Goal: Task Accomplishment & Management: Manage account settings

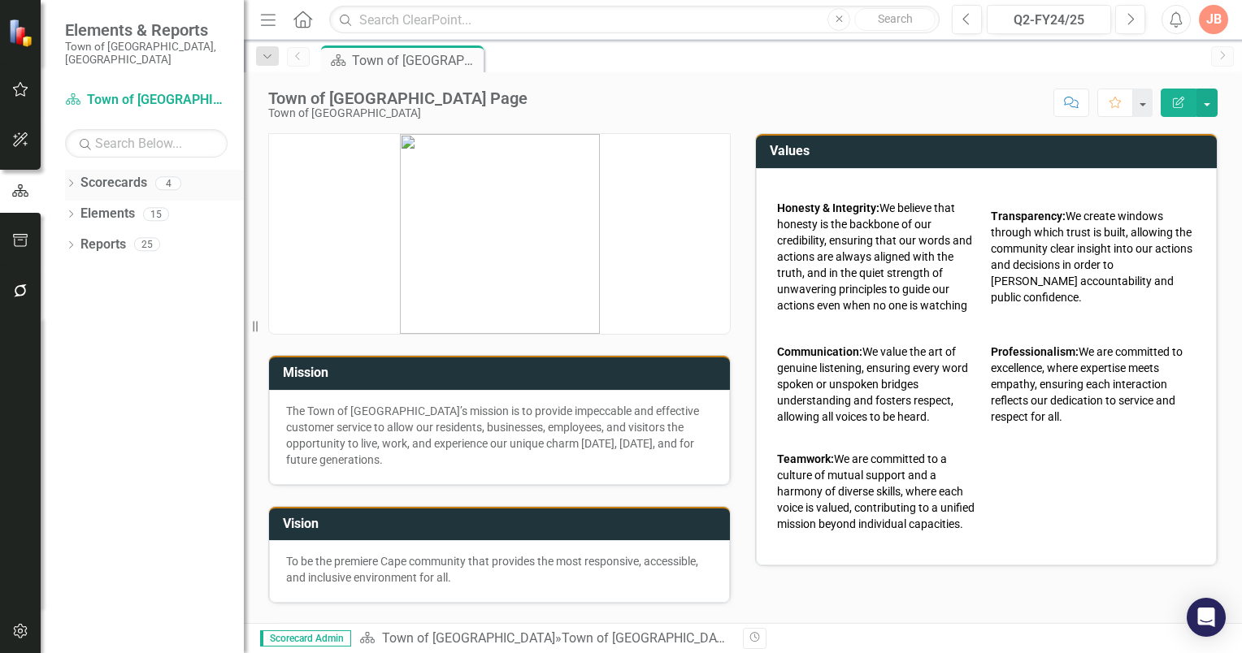
click at [73, 180] on icon "Dropdown" at bounding box center [70, 184] width 11 height 9
click at [77, 209] on icon "Dropdown" at bounding box center [79, 214] width 12 height 10
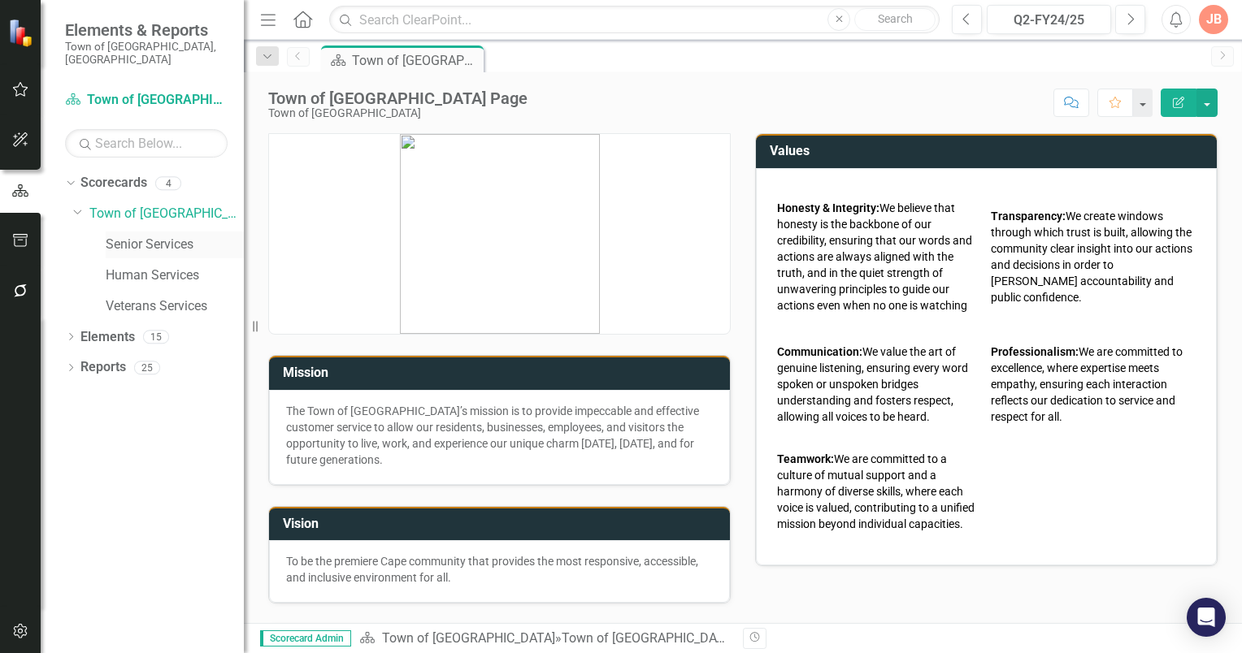
click at [135, 236] on link "Senior Services" at bounding box center [175, 245] width 138 height 19
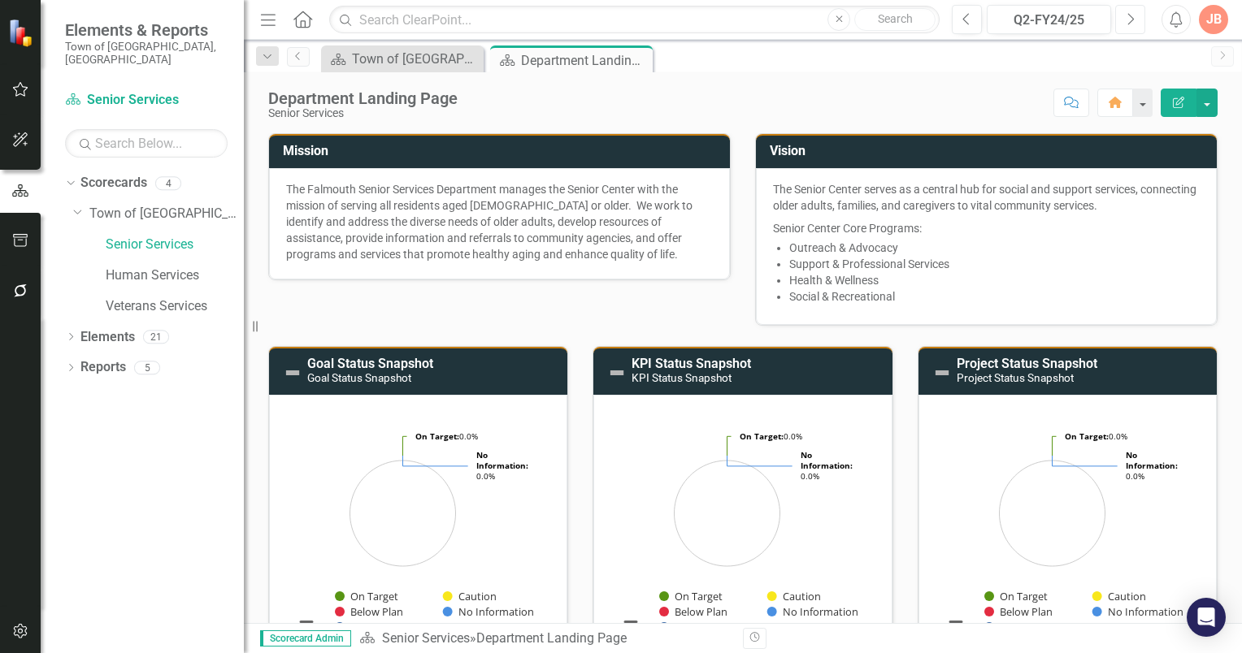
click at [1128, 21] on icon "Next" at bounding box center [1129, 19] width 9 height 15
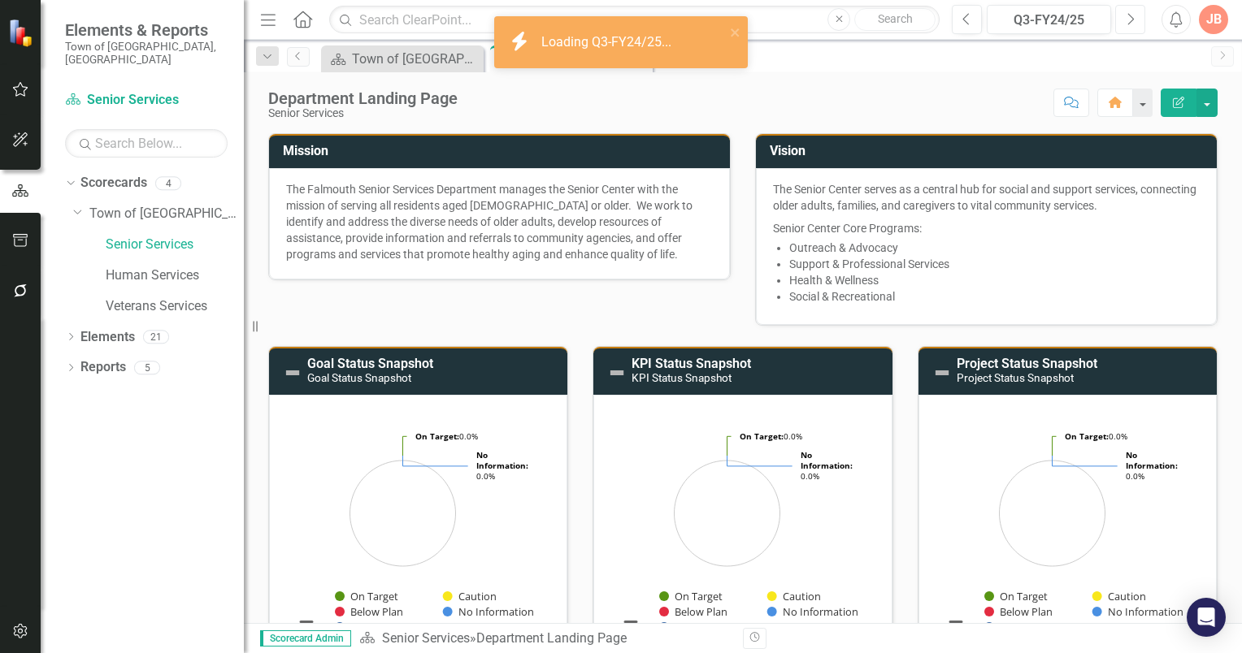
click at [1128, 21] on icon "Next" at bounding box center [1129, 19] width 9 height 15
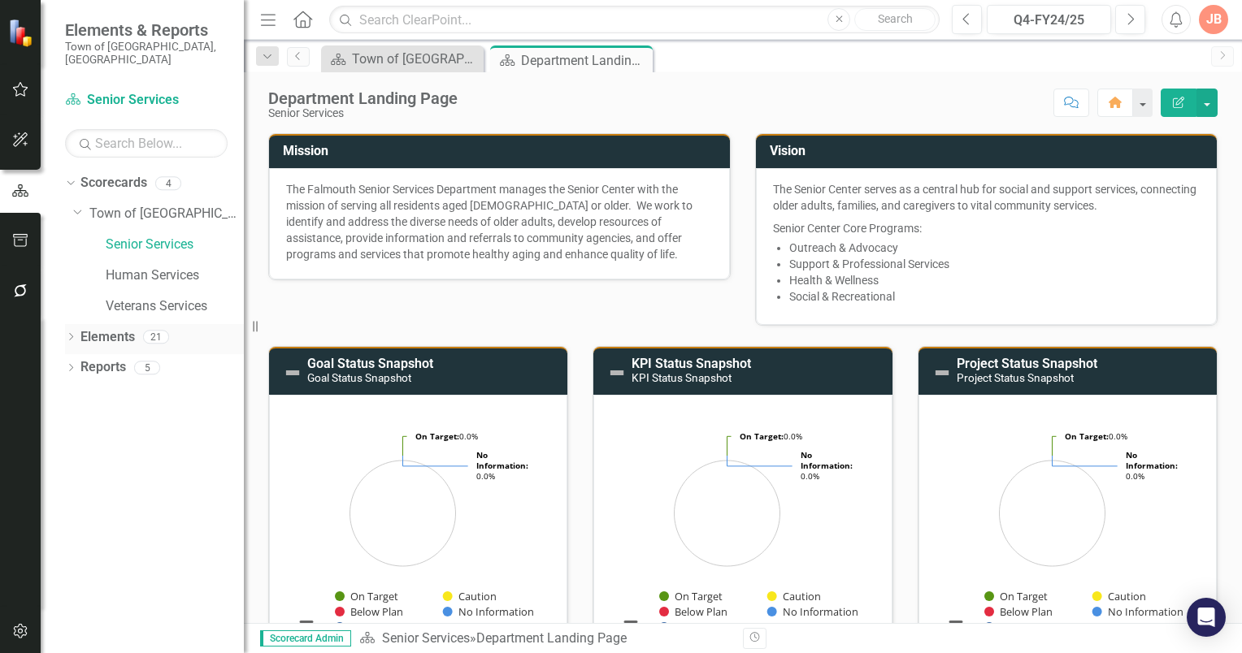
click at [70, 334] on icon "Dropdown" at bounding box center [70, 338] width 11 height 9
click at [80, 427] on icon "Dropdown" at bounding box center [78, 431] width 11 height 9
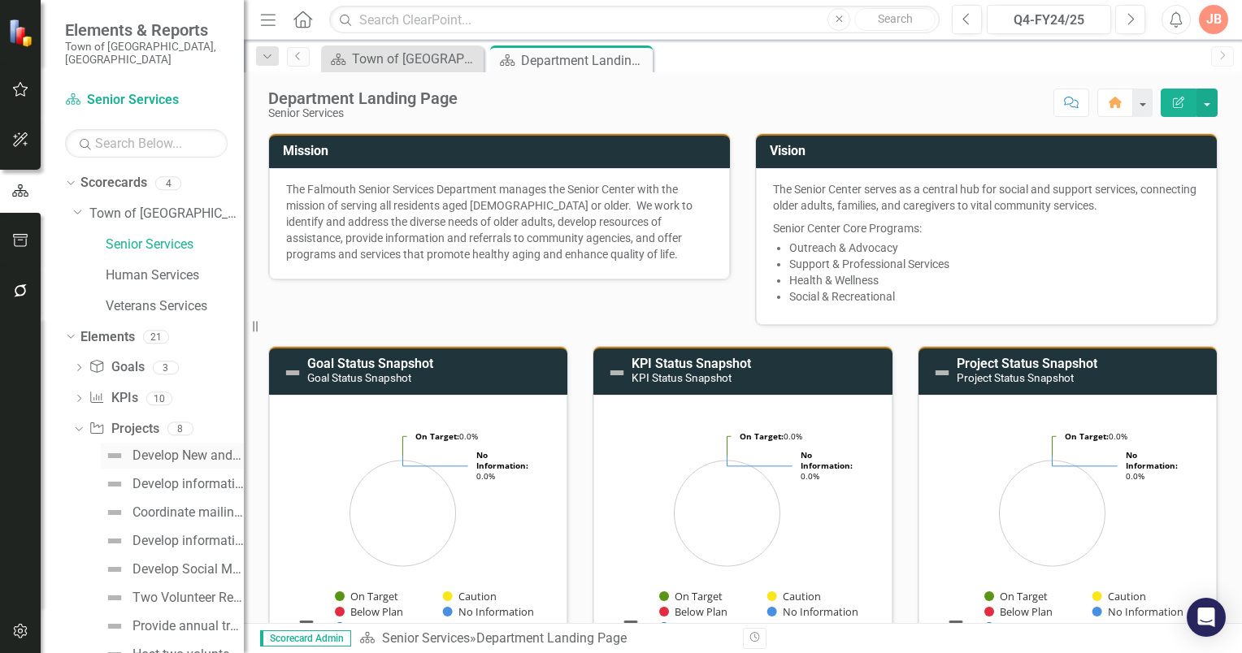
click at [198, 449] on div "Develop New and Review Existing Policies/Procedures." at bounding box center [187, 456] width 111 height 15
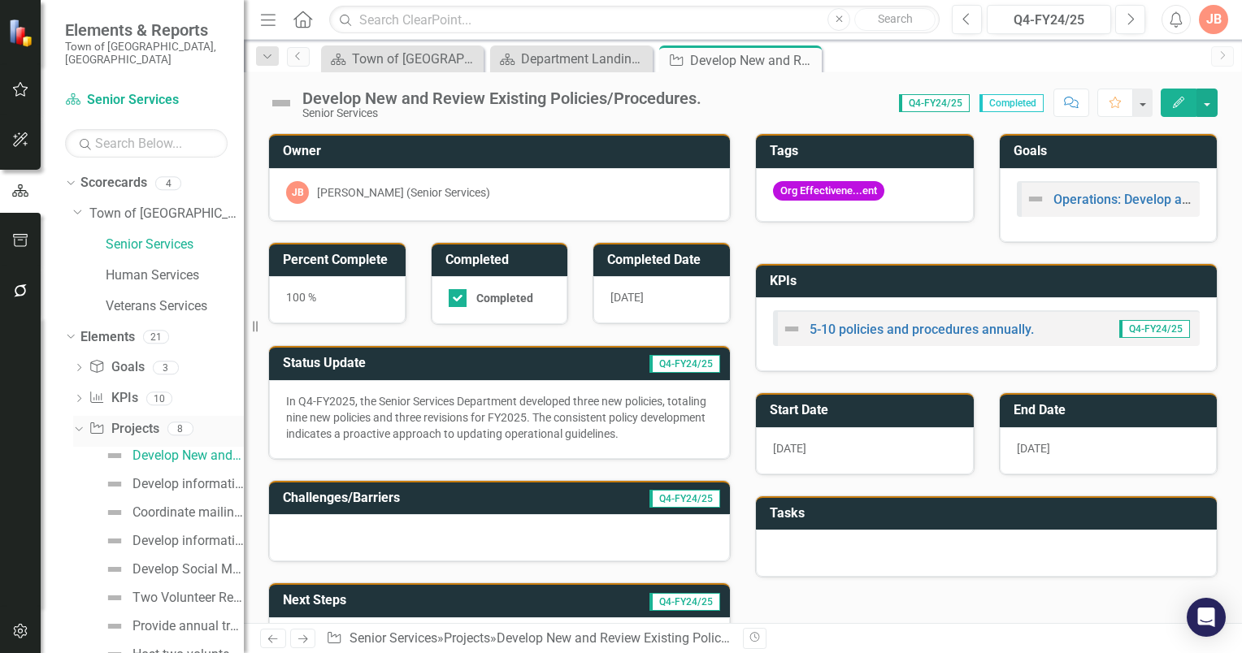
click at [80, 423] on icon "Dropdown" at bounding box center [76, 428] width 9 height 11
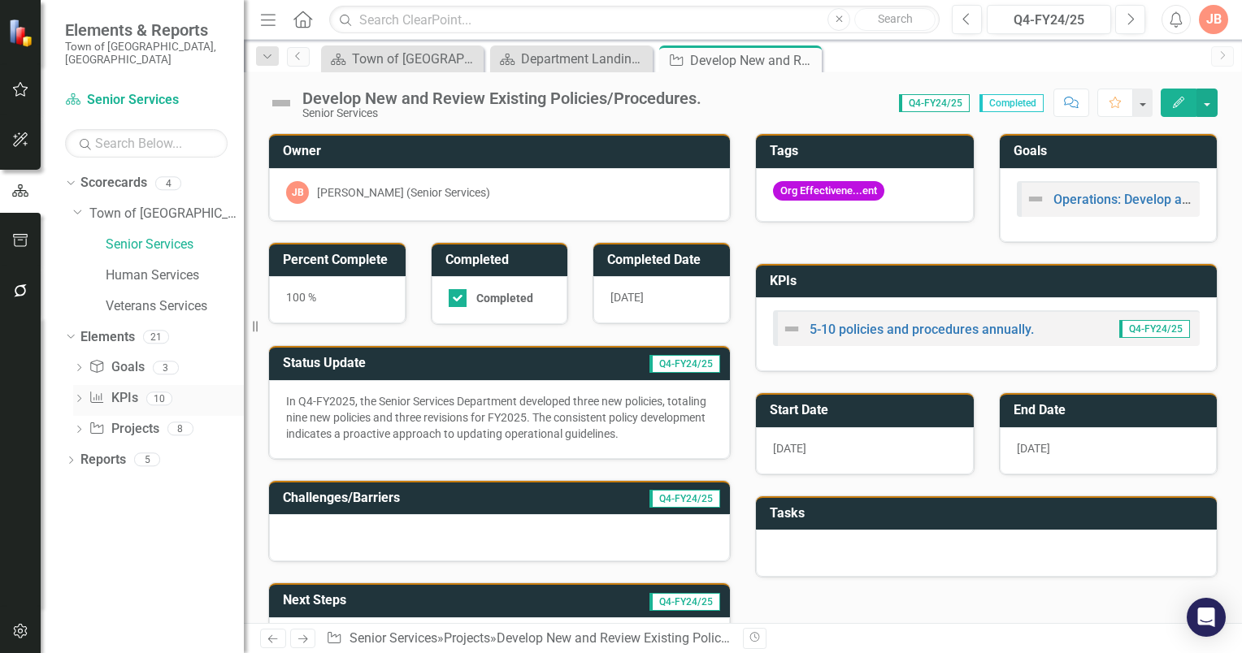
click at [80, 396] on icon "Dropdown" at bounding box center [78, 400] width 11 height 9
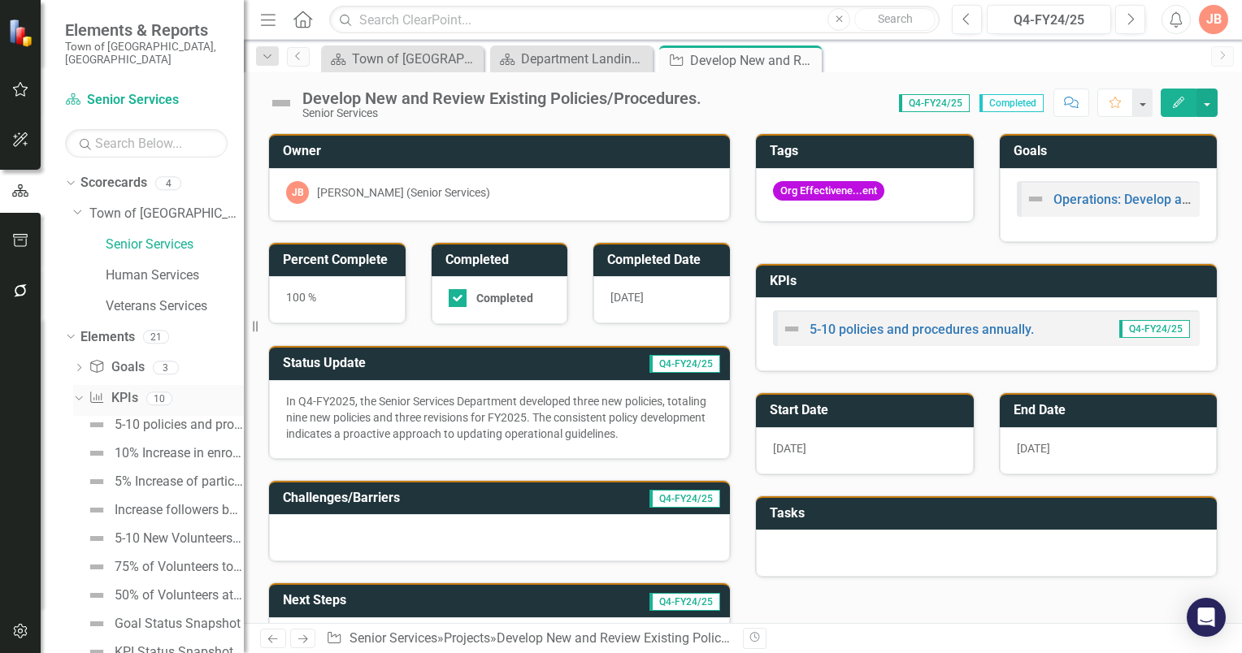
drag, startPoint x: 73, startPoint y: 388, endPoint x: 75, endPoint y: 377, distance: 10.7
click at [73, 392] on icon "Dropdown" at bounding box center [76, 397] width 9 height 11
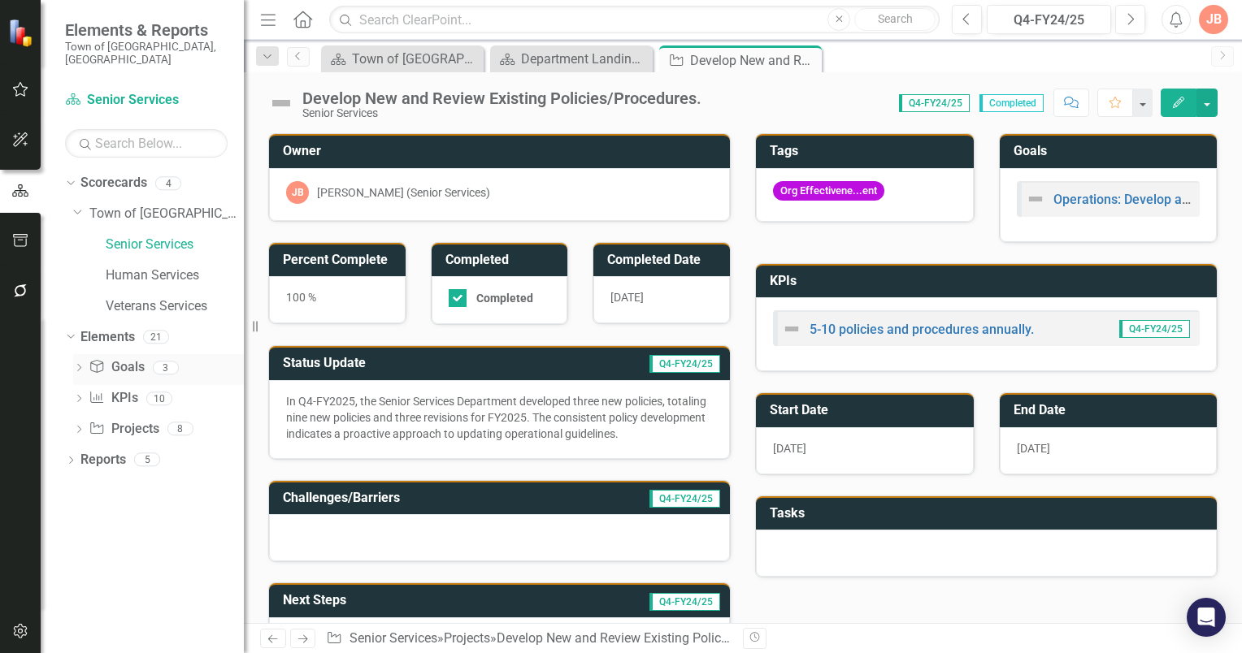
click at [79, 365] on icon "Dropdown" at bounding box center [78, 369] width 11 height 9
click at [77, 362] on icon "Dropdown" at bounding box center [76, 367] width 9 height 11
click at [83, 427] on icon "Dropdown" at bounding box center [78, 431] width 11 height 9
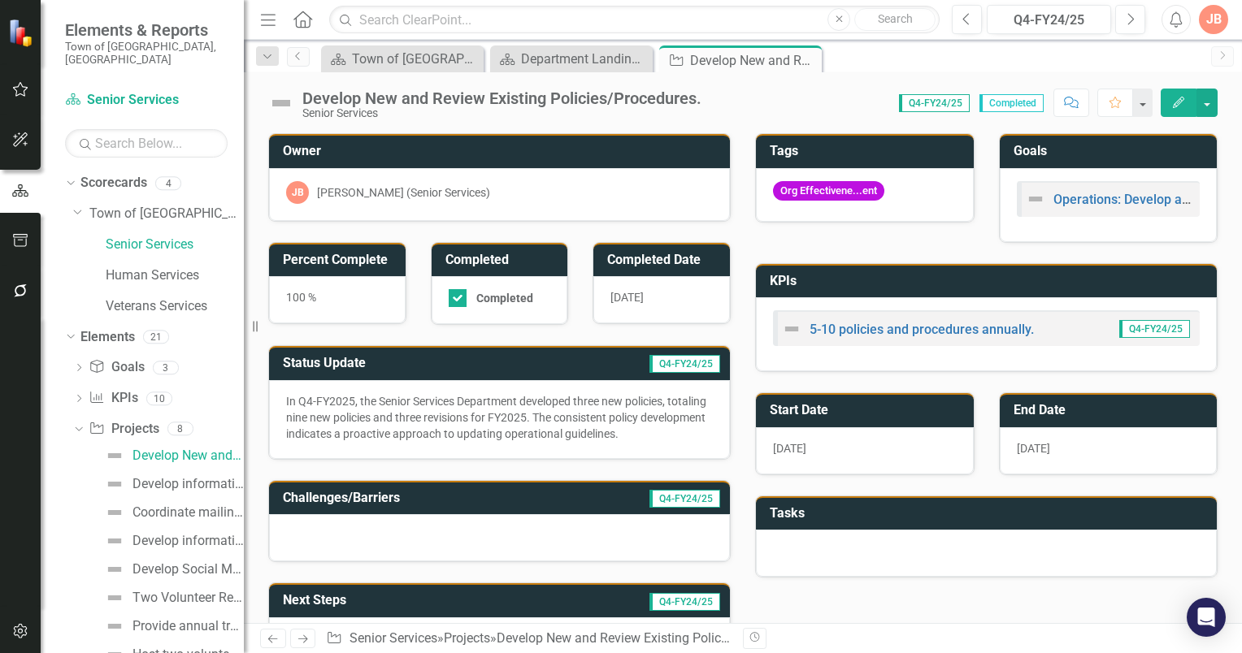
scroll to position [38, 0]
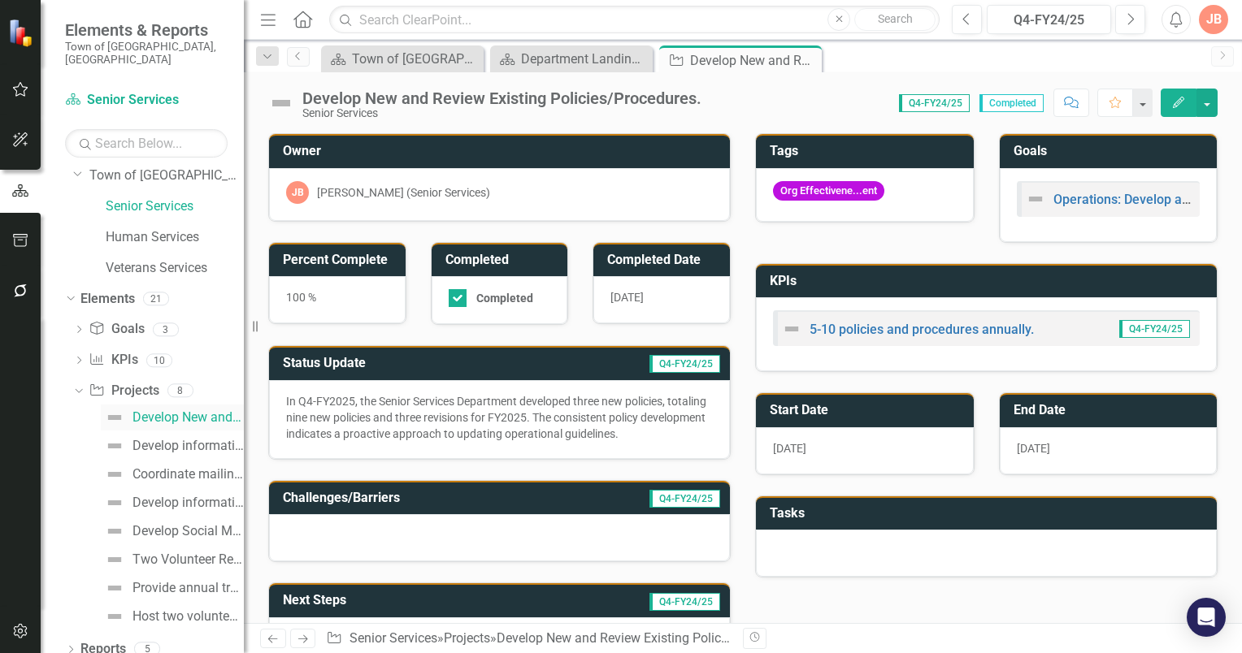
click at [161, 410] on div "Develop New and Review Existing Policies/Procedures." at bounding box center [187, 417] width 111 height 15
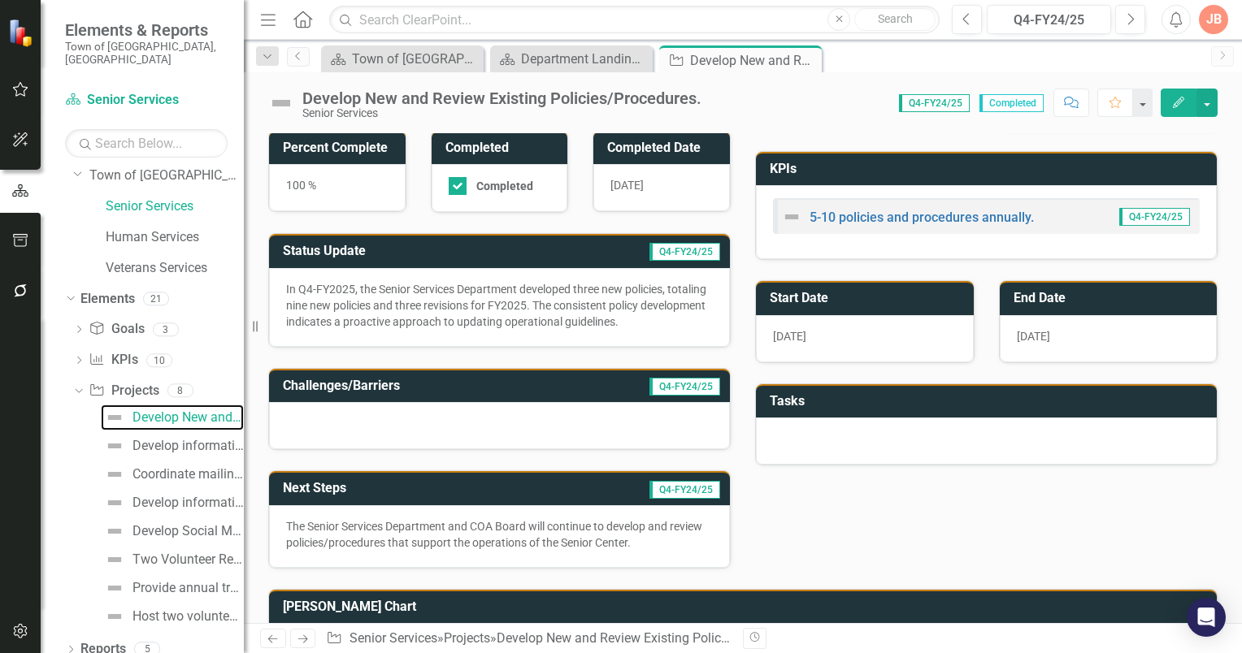
scroll to position [0, 0]
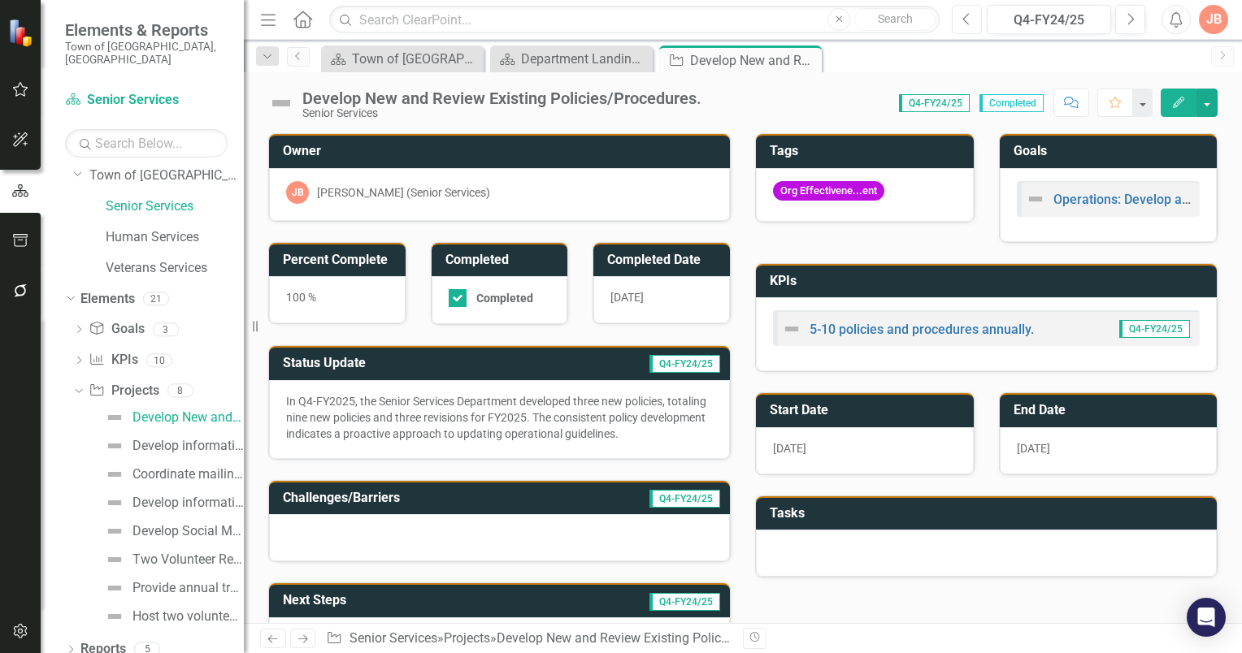
click at [967, 20] on icon "Previous" at bounding box center [966, 19] width 9 height 15
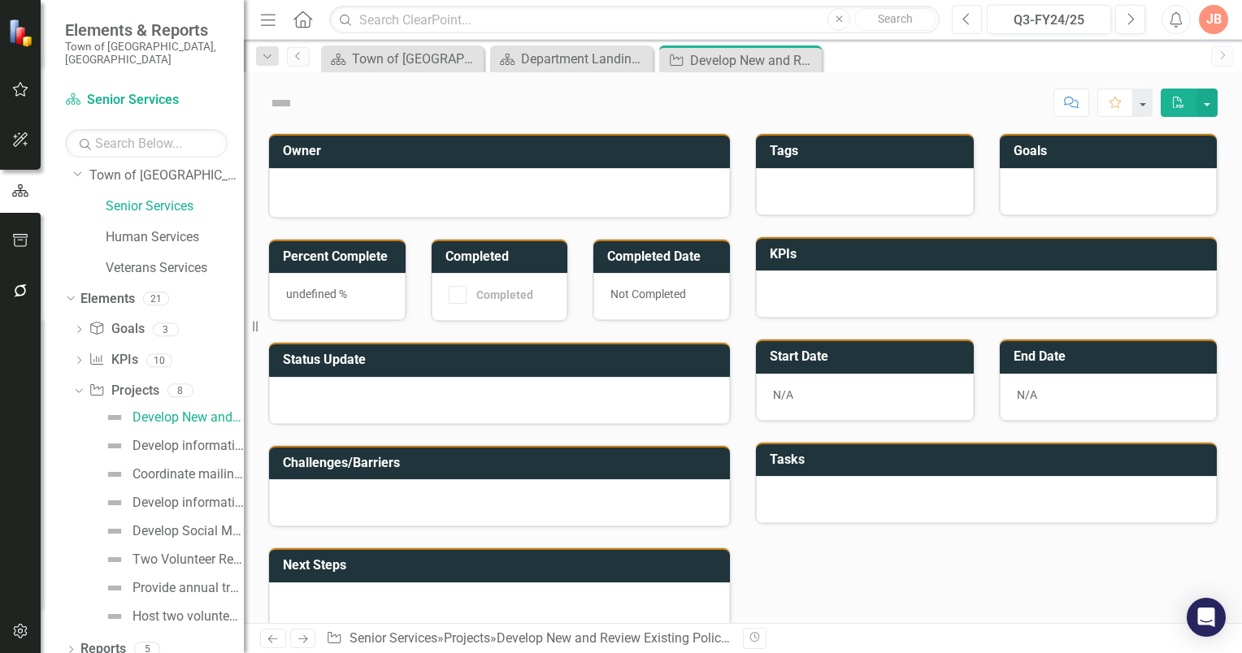
checkbox input "true"
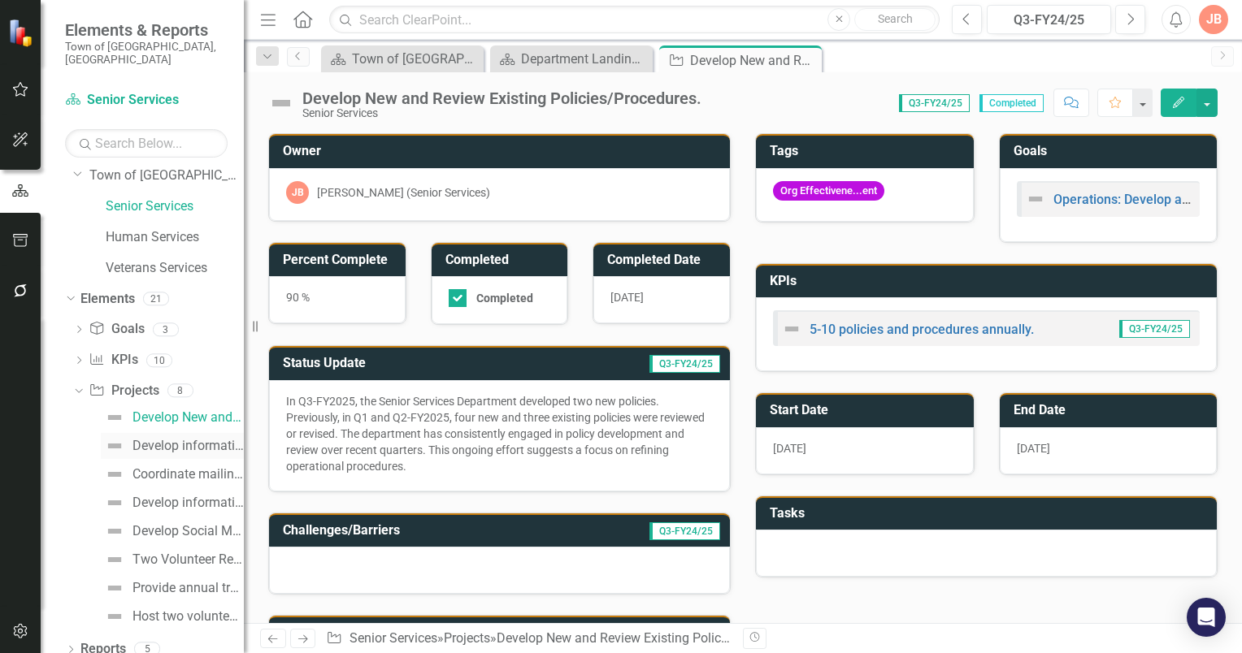
click at [167, 439] on div "Develop informational welcome letter to residents age [DEMOGRAPHIC_DATA]+ who a…" at bounding box center [187, 446] width 111 height 15
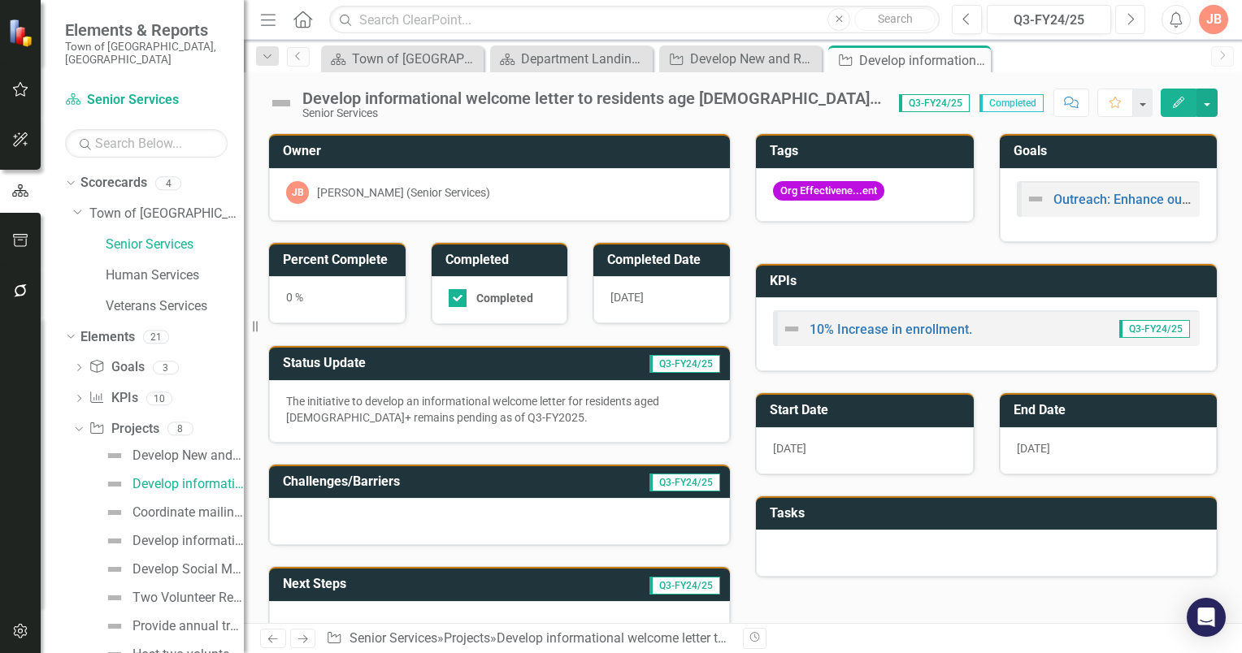
click at [1129, 16] on icon "Next" at bounding box center [1129, 19] width 9 height 15
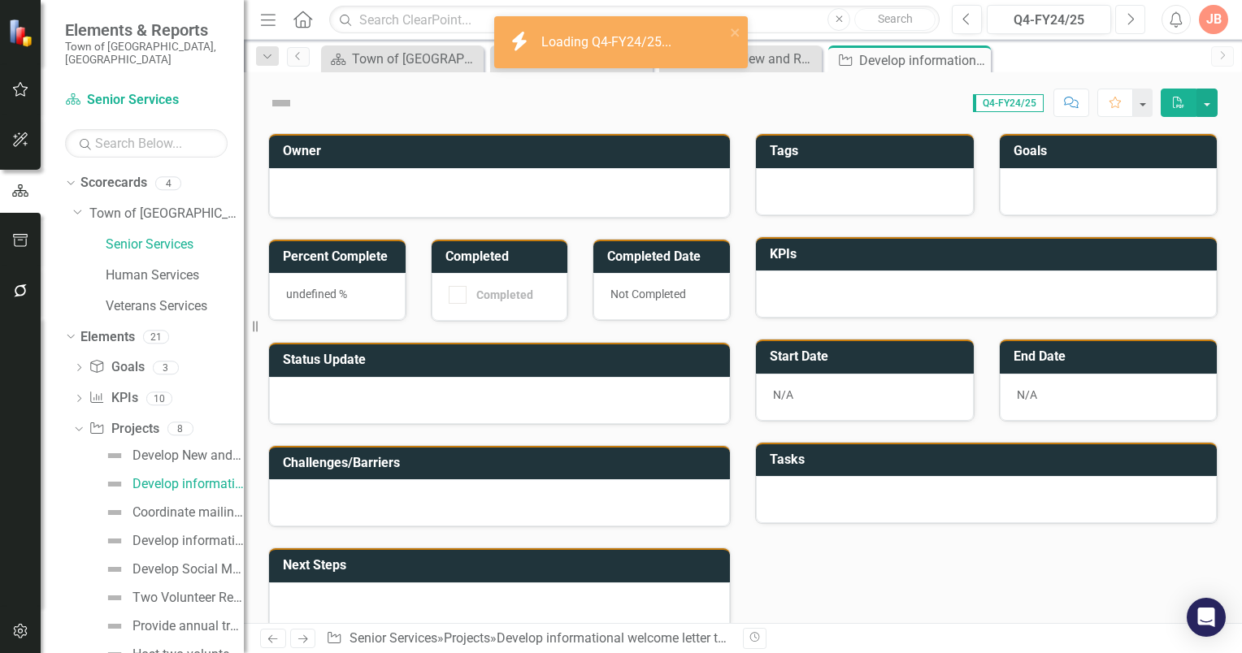
checkbox input "true"
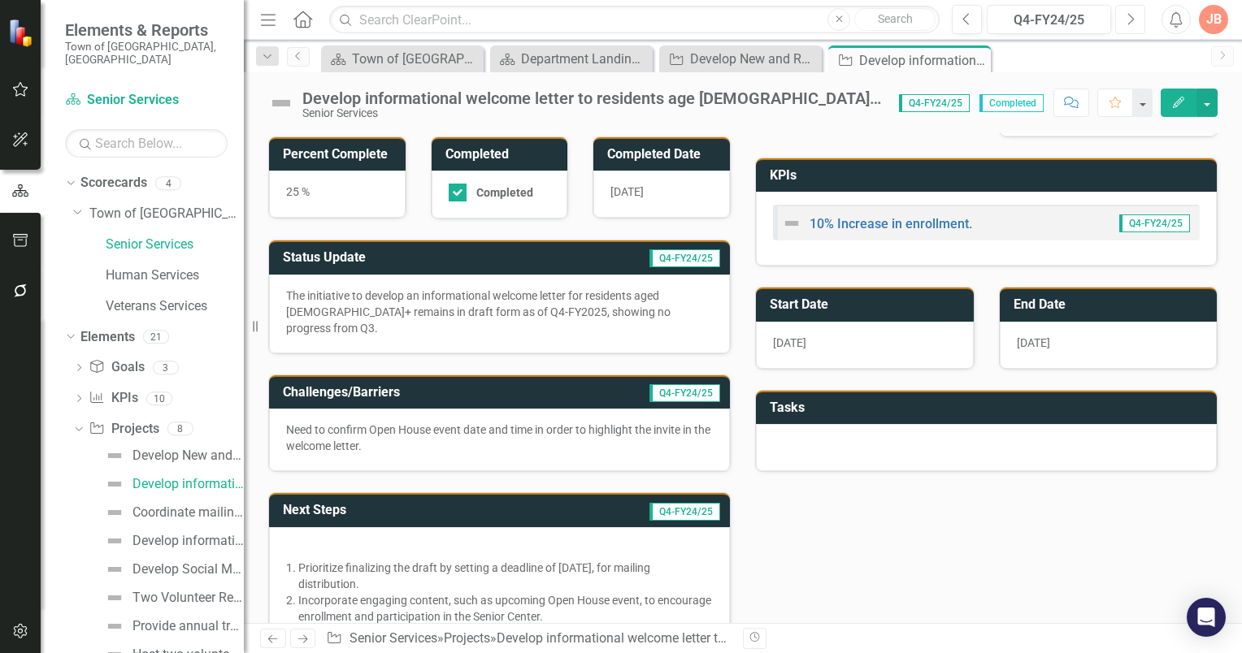
scroll to position [81, 0]
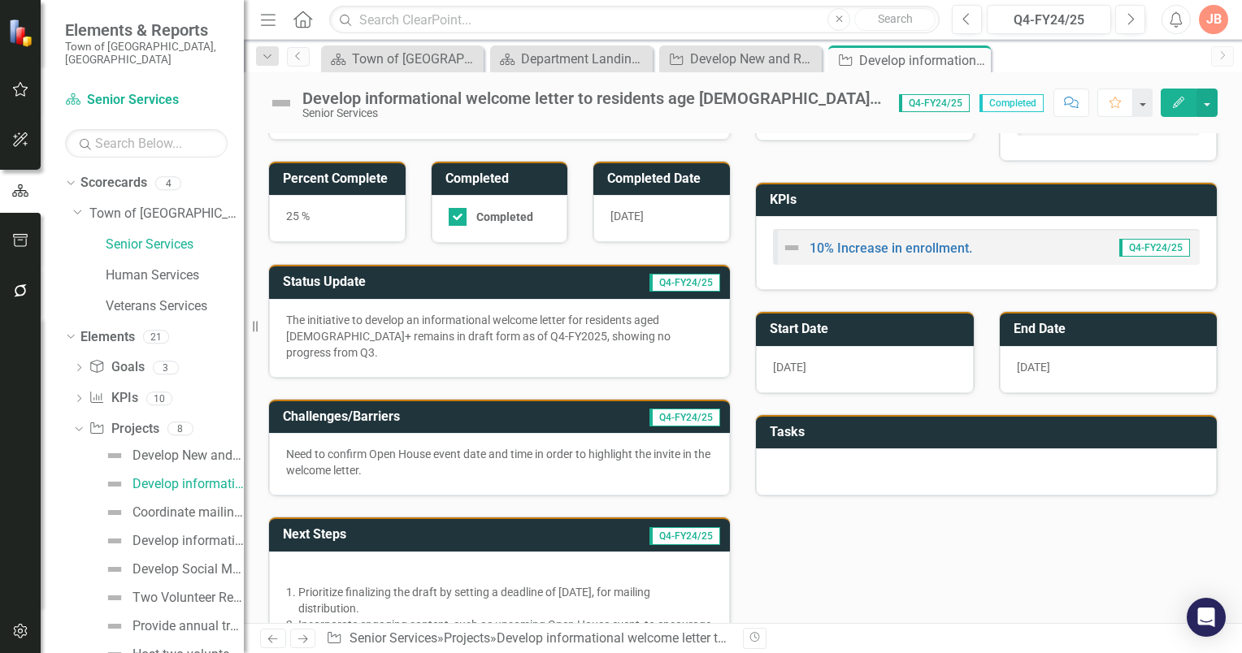
click at [72, 413] on div "Dropdown Goal Goals 3 Operations: Develop a Policy & Procedures Manual to provi…" at bounding box center [154, 514] width 179 height 320
click at [76, 423] on icon "Dropdown" at bounding box center [76, 428] width 9 height 11
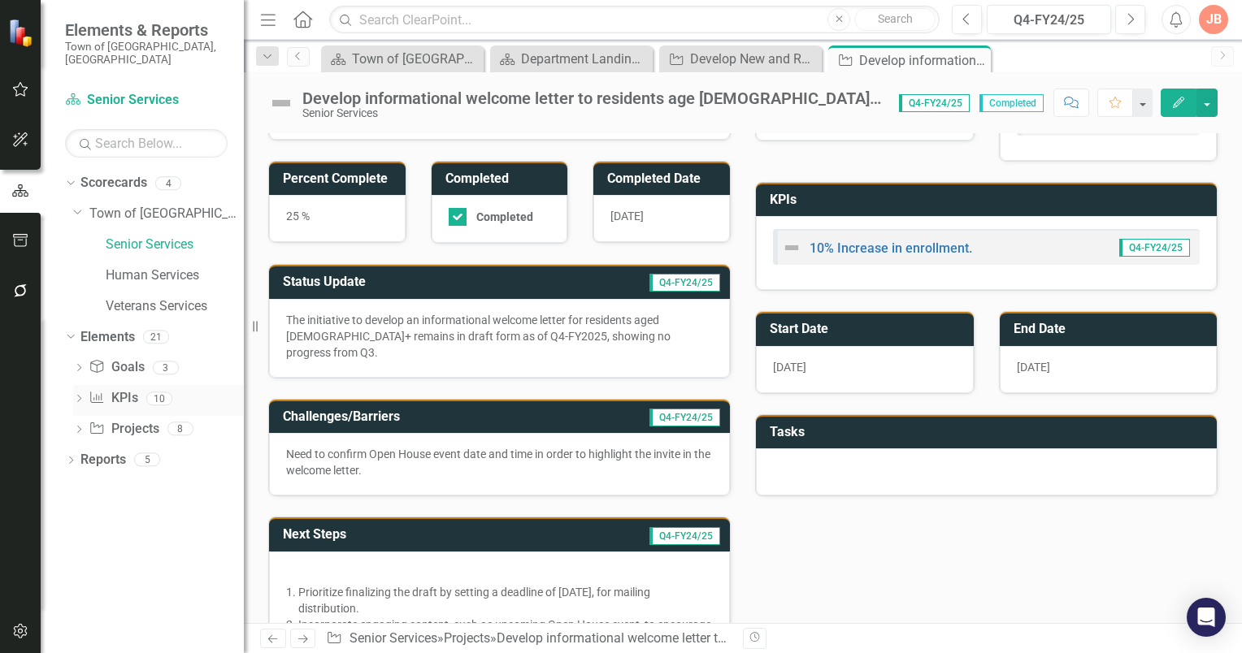
click at [78, 396] on icon "Dropdown" at bounding box center [78, 400] width 11 height 9
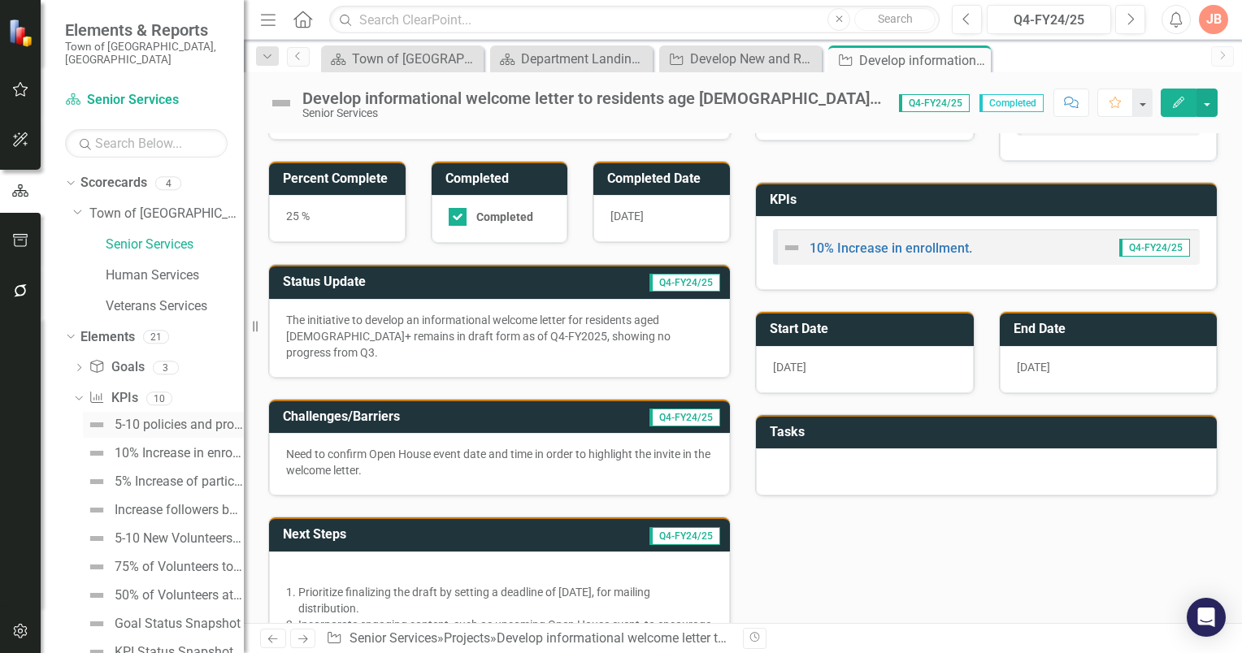
click at [170, 418] on div "5-10 policies and procedures annually." at bounding box center [179, 425] width 129 height 15
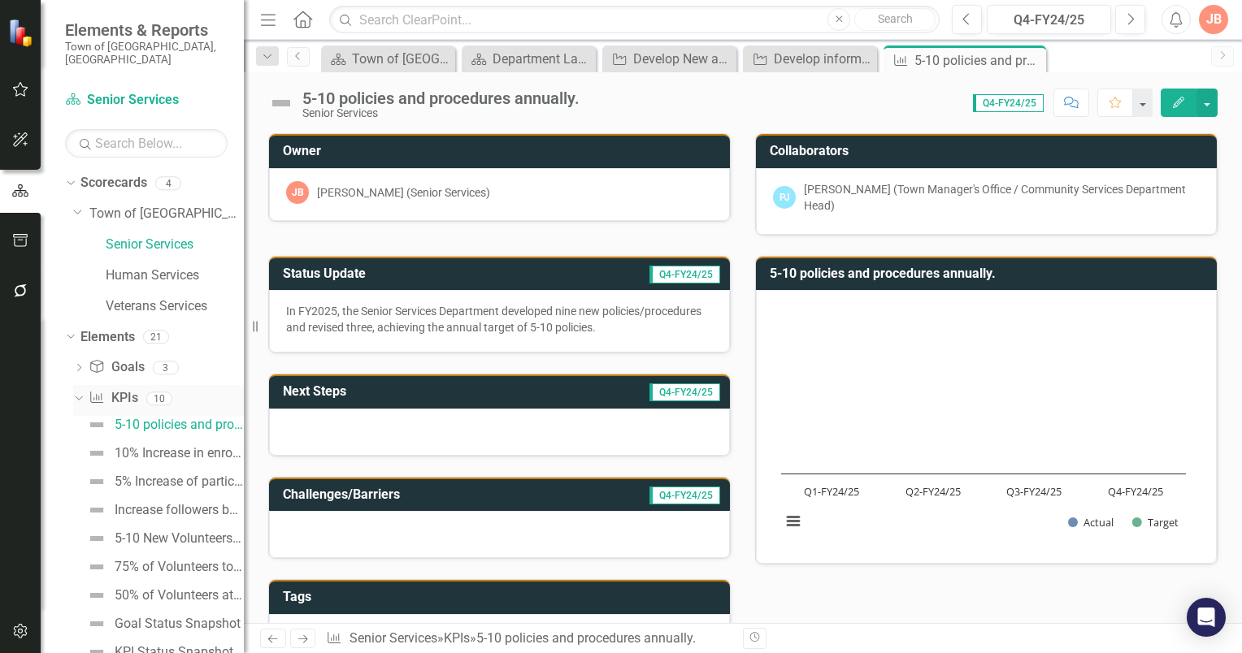
click at [76, 392] on icon "Dropdown" at bounding box center [76, 397] width 9 height 11
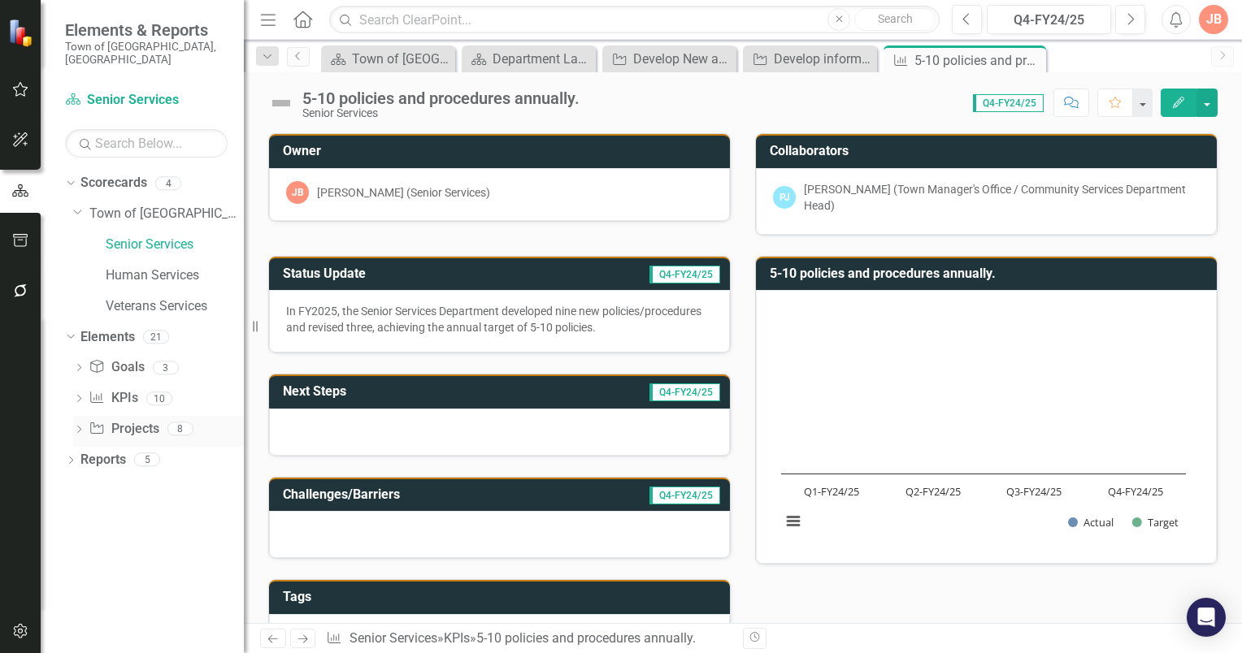
click at [80, 427] on icon "Dropdown" at bounding box center [78, 431] width 11 height 9
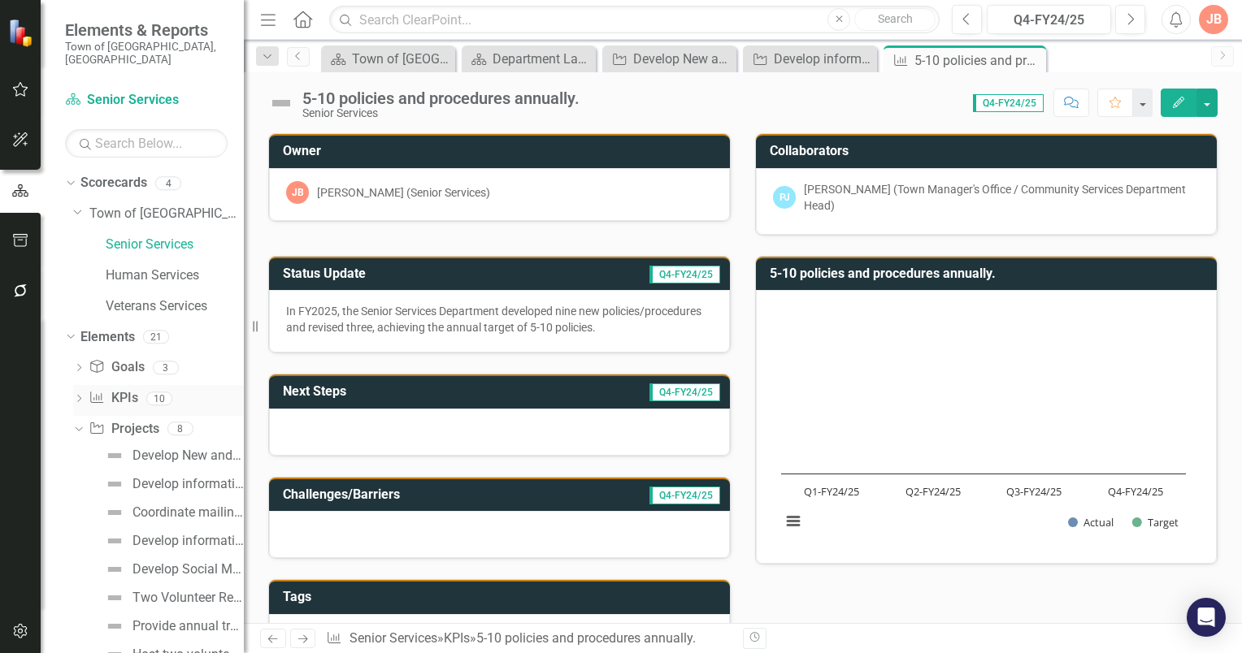
click at [79, 396] on icon "Dropdown" at bounding box center [78, 400] width 11 height 9
click at [76, 392] on icon "Dropdown" at bounding box center [76, 397] width 9 height 11
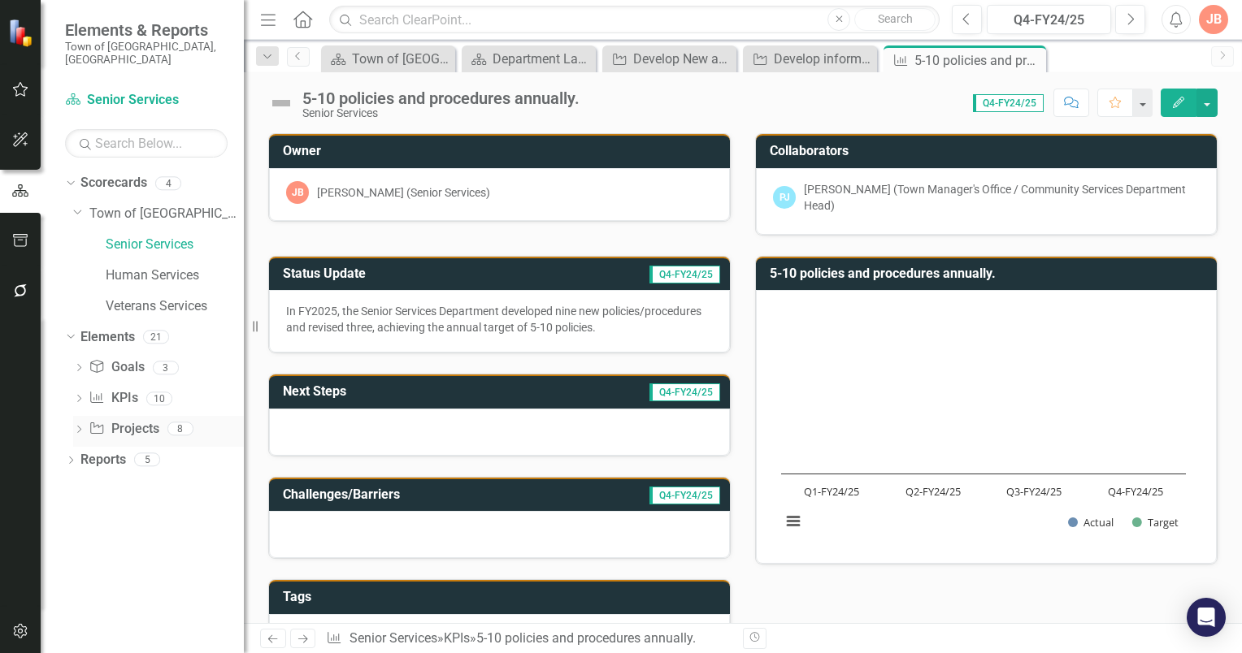
click at [78, 426] on icon at bounding box center [79, 429] width 4 height 7
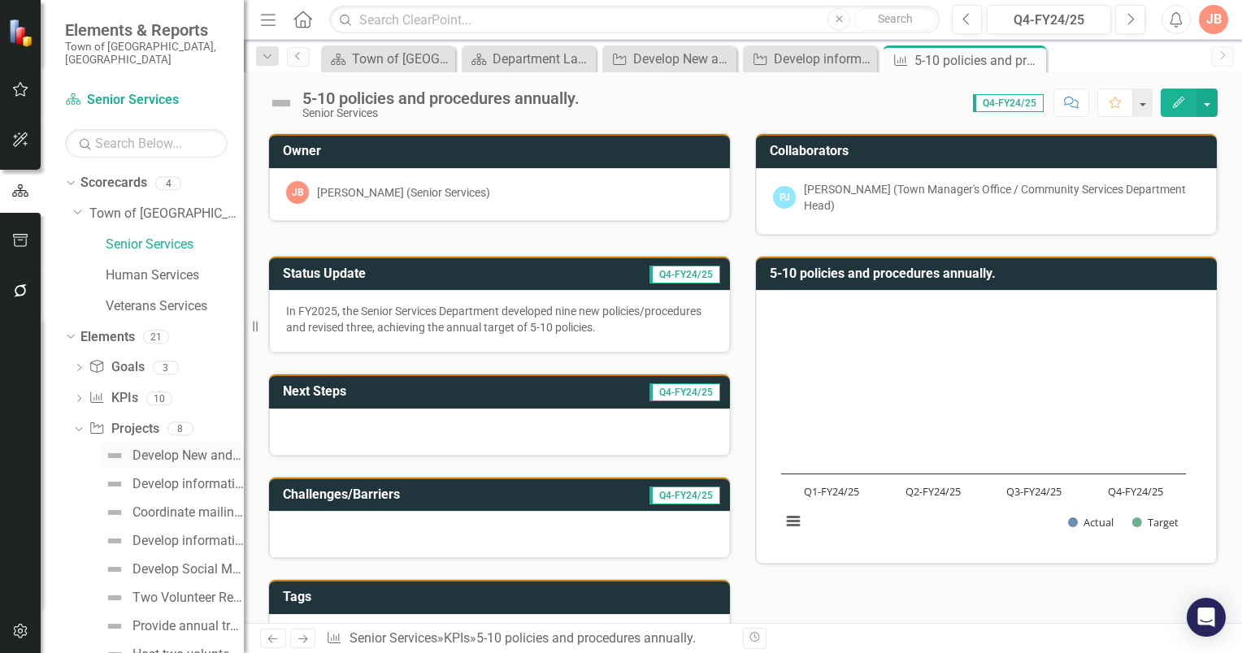
click at [148, 449] on div "Develop New and Review Existing Policies/Procedures." at bounding box center [187, 456] width 111 height 15
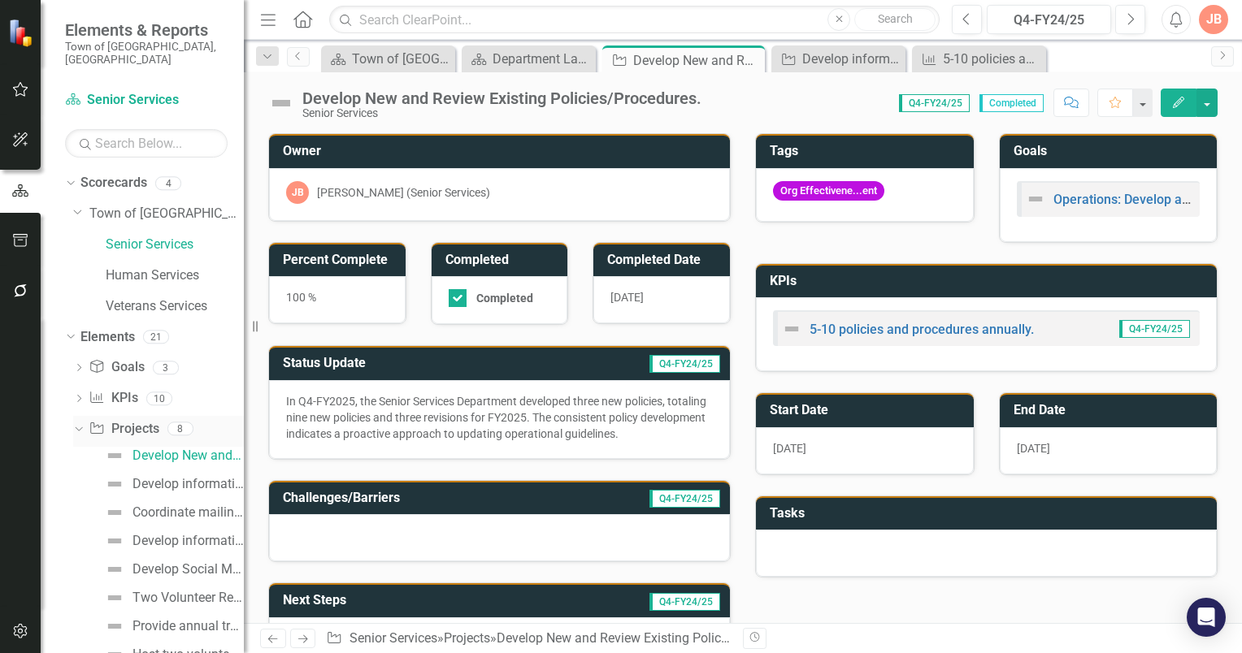
click at [78, 423] on icon "Dropdown" at bounding box center [76, 428] width 9 height 11
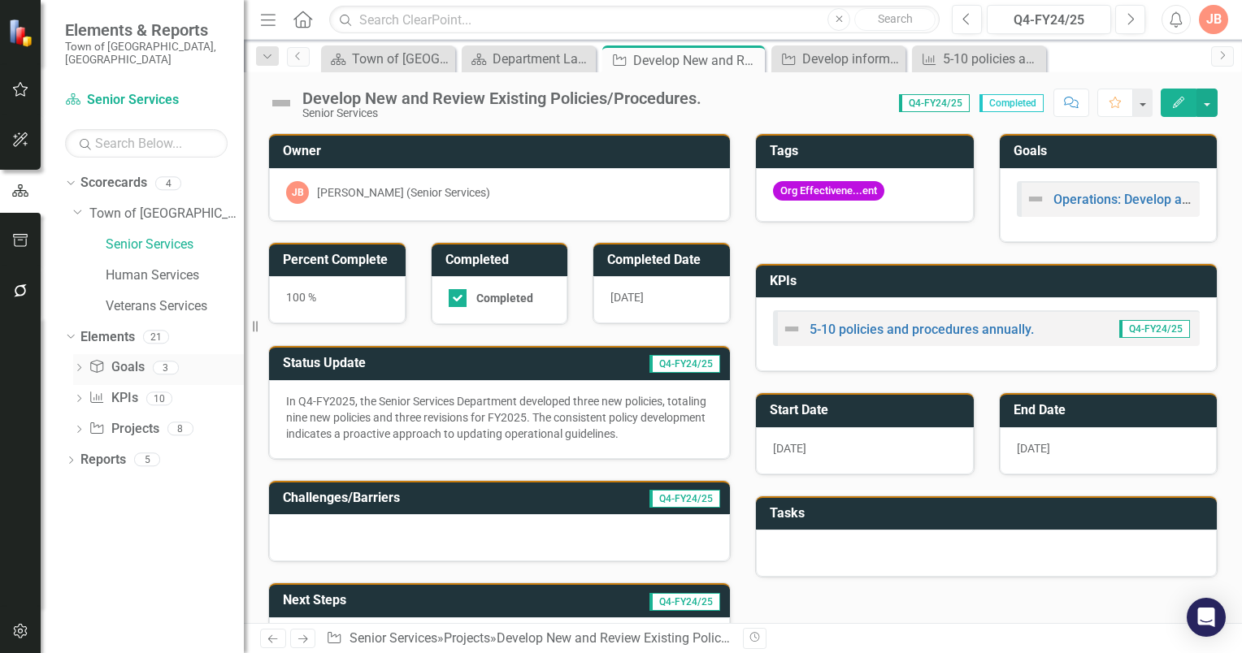
click at [79, 365] on icon "Dropdown" at bounding box center [78, 369] width 11 height 9
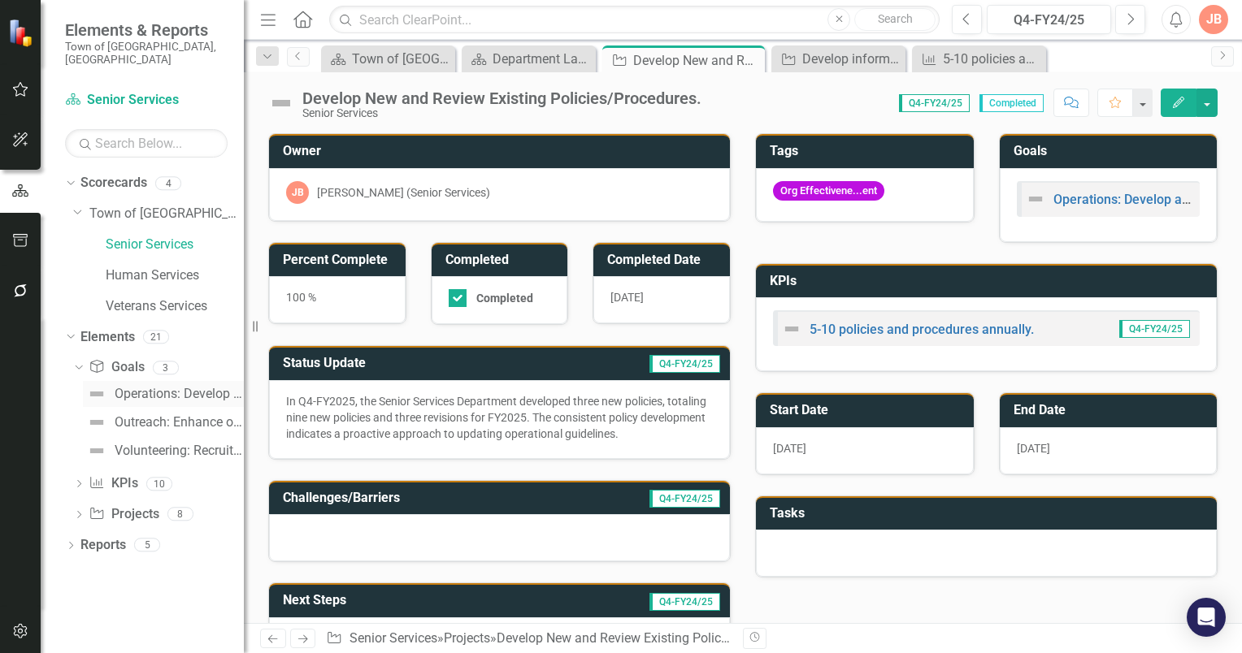
click at [134, 387] on div "Operations: Develop a Policy & Procedures Manual to provide guidance and direct…" at bounding box center [179, 394] width 129 height 15
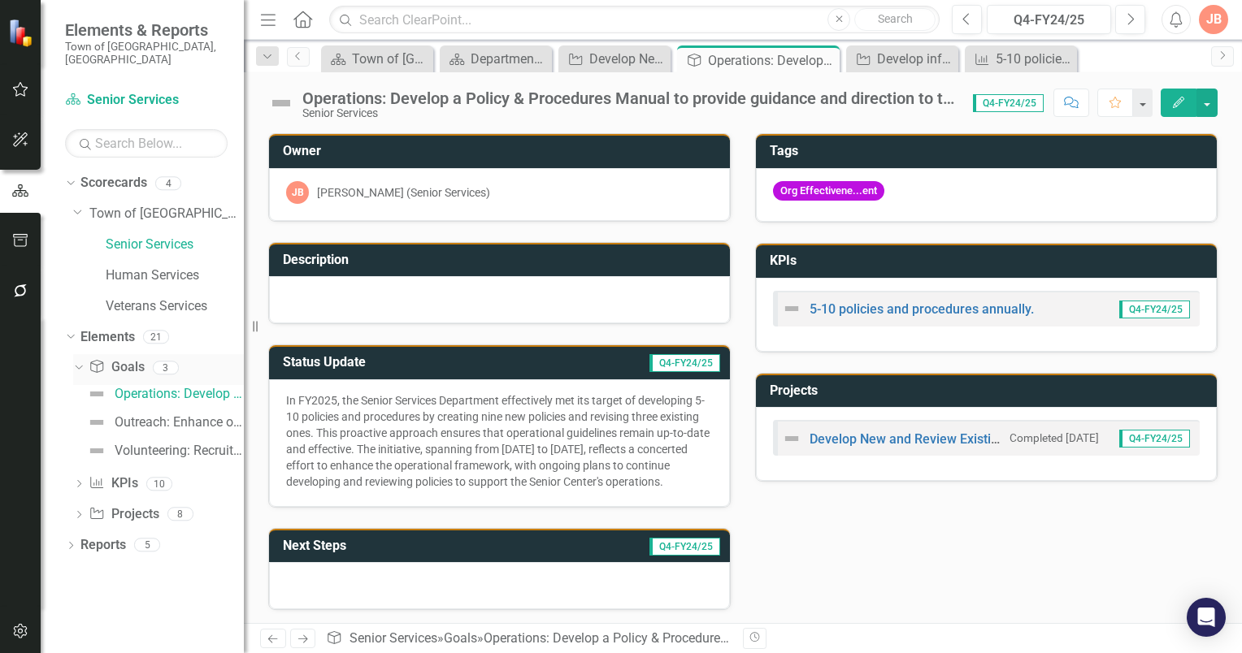
click at [79, 362] on icon "Dropdown" at bounding box center [76, 367] width 9 height 11
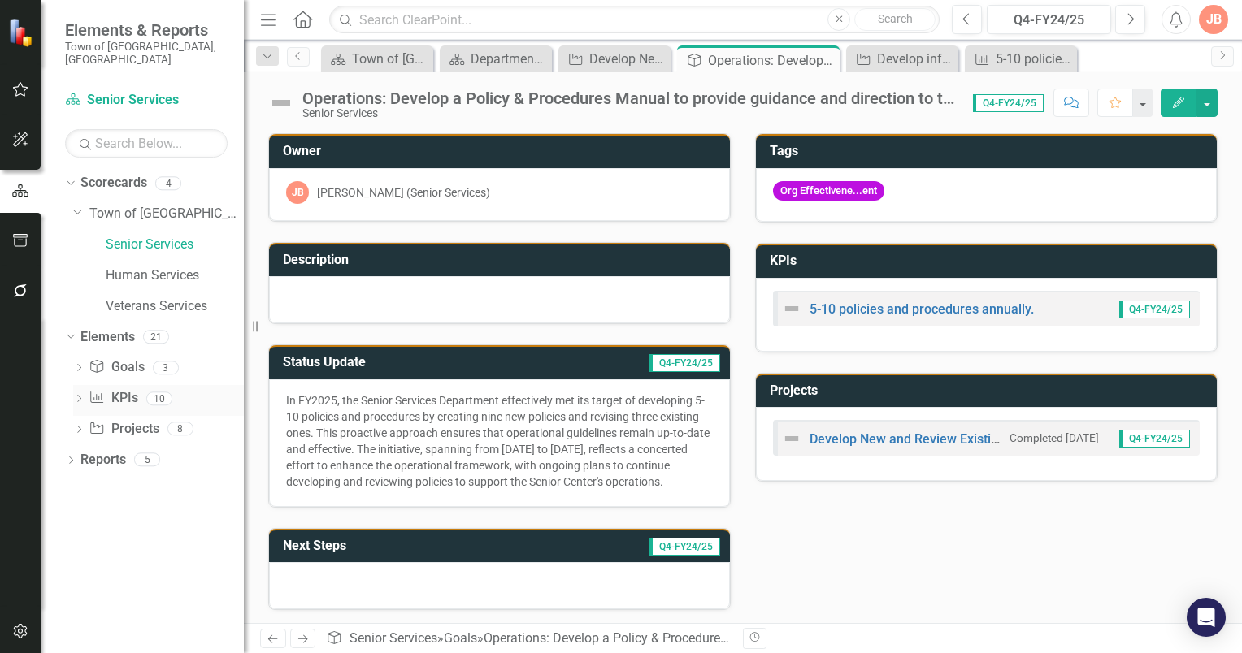
click at [78, 395] on icon at bounding box center [79, 398] width 4 height 7
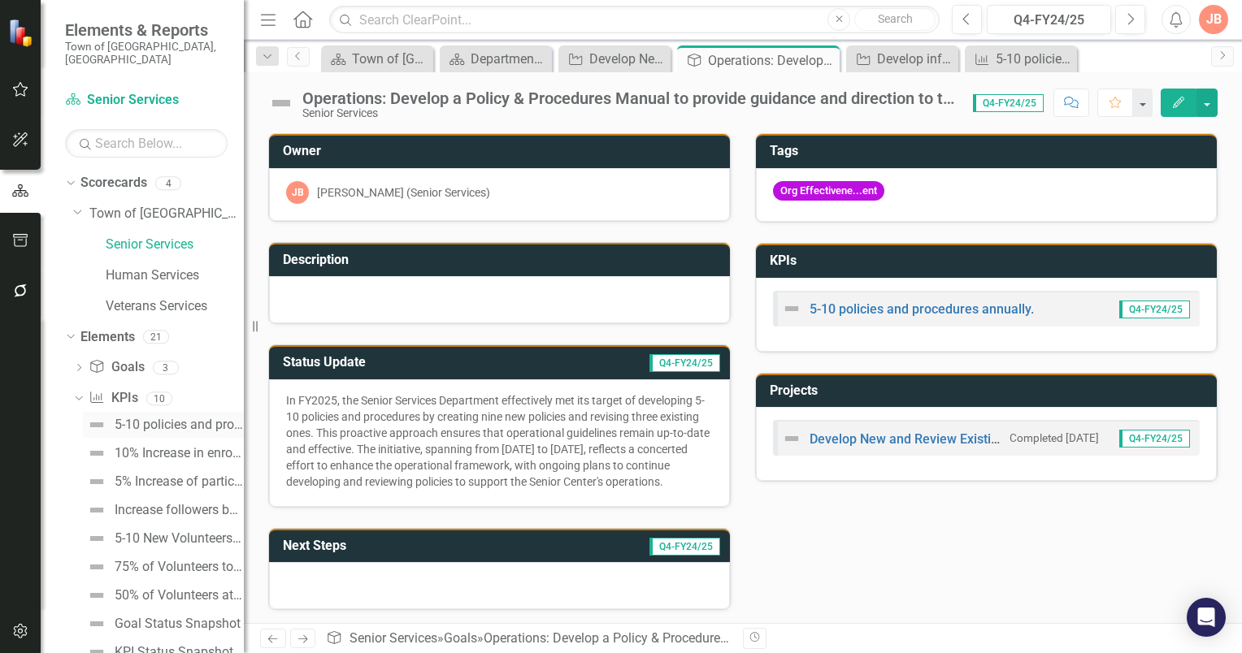
click at [158, 418] on div "5-10 policies and procedures annually." at bounding box center [179, 425] width 129 height 15
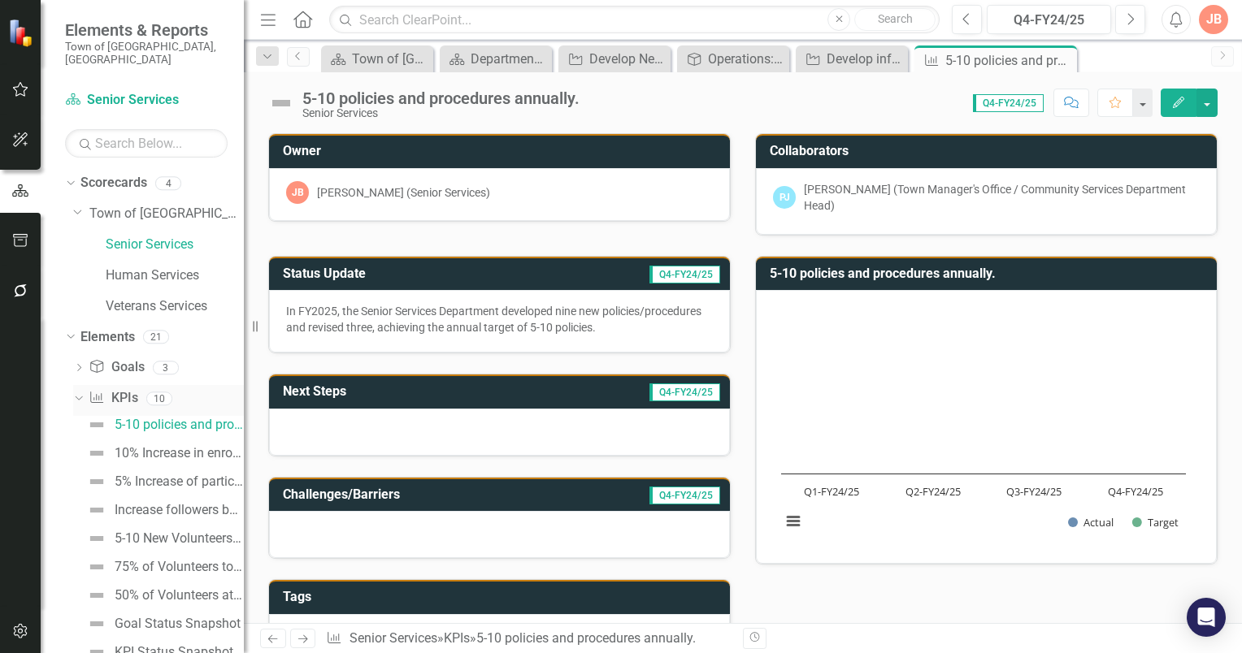
click at [81, 392] on div "Dropdown" at bounding box center [76, 397] width 14 height 11
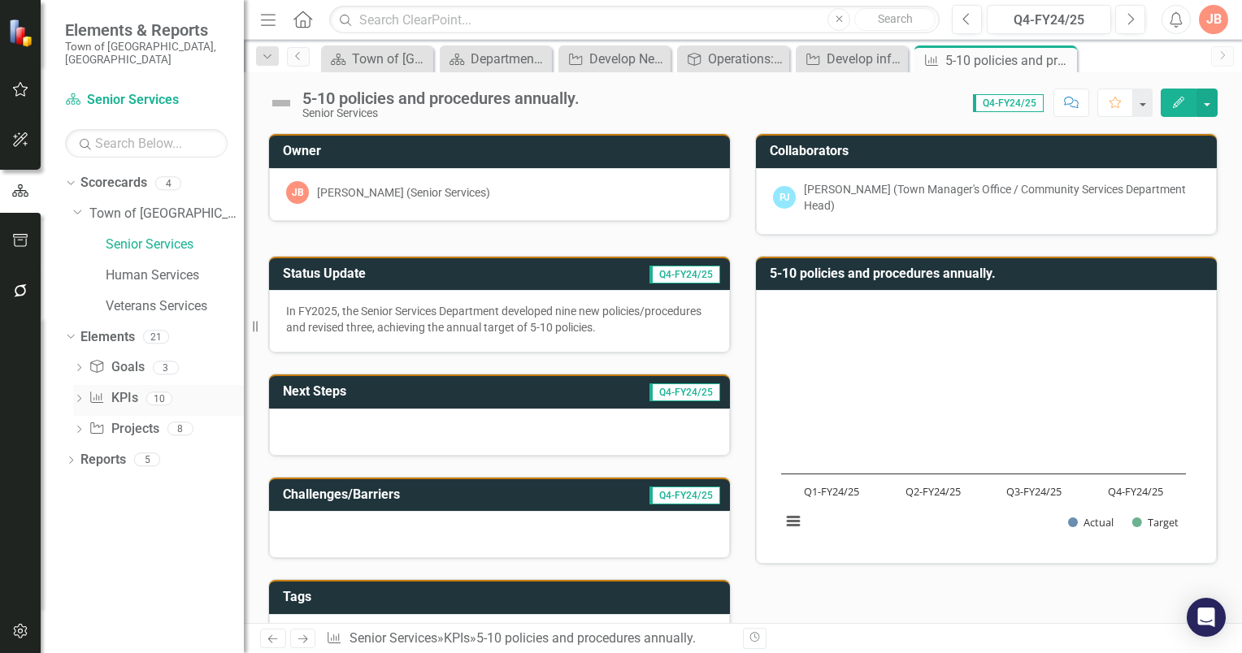
click at [80, 396] on icon "Dropdown" at bounding box center [78, 400] width 11 height 9
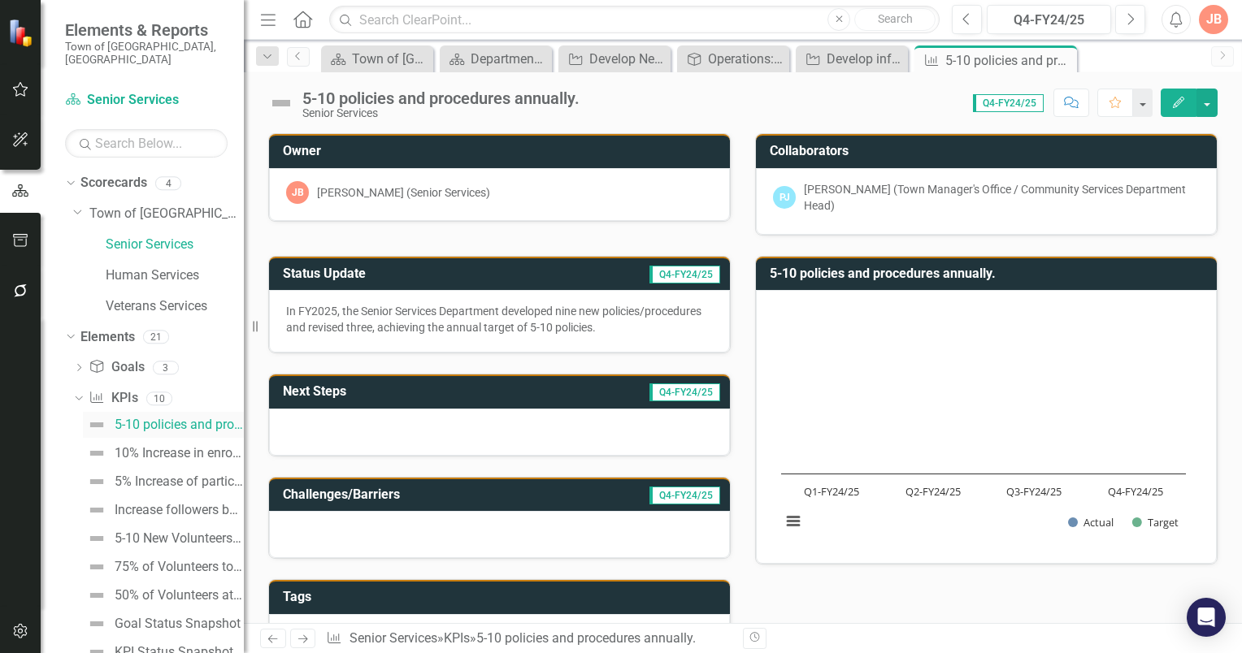
click at [150, 418] on div "5-10 policies and procedures annually." at bounding box center [179, 425] width 129 height 15
click at [76, 392] on icon "Dropdown" at bounding box center [76, 397] width 9 height 11
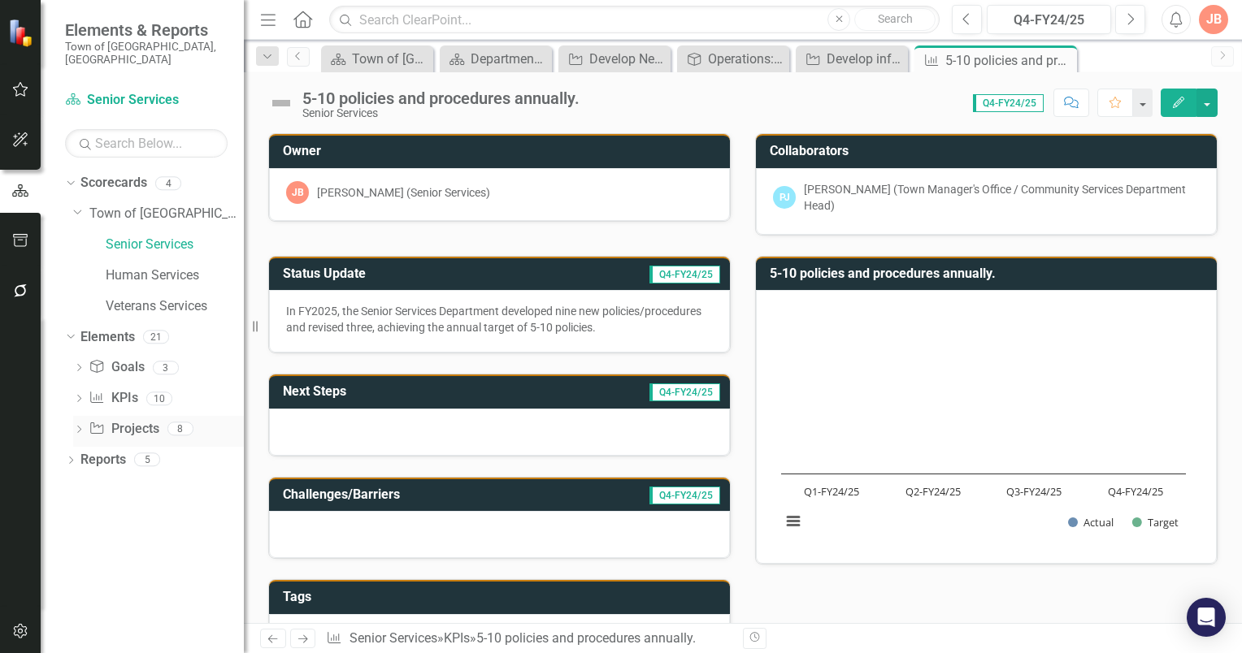
click at [78, 424] on div "Dropdown" at bounding box center [78, 431] width 11 height 14
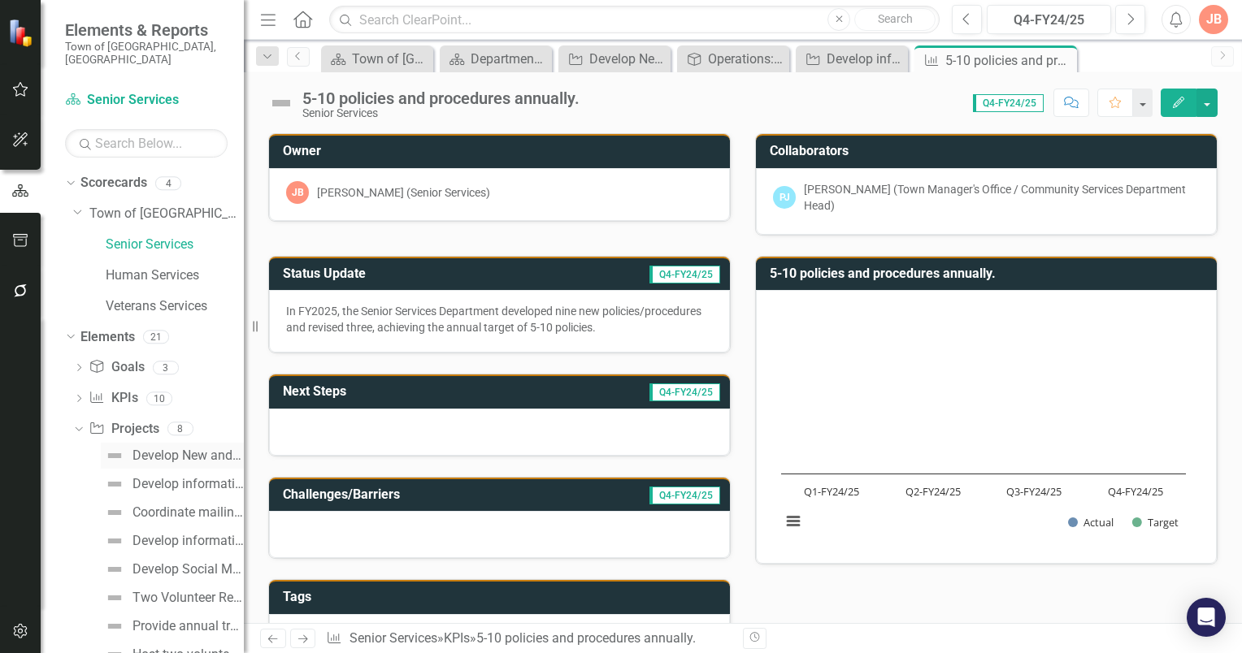
click at [171, 449] on div "Develop New and Review Existing Policies/Procedures." at bounding box center [187, 456] width 111 height 15
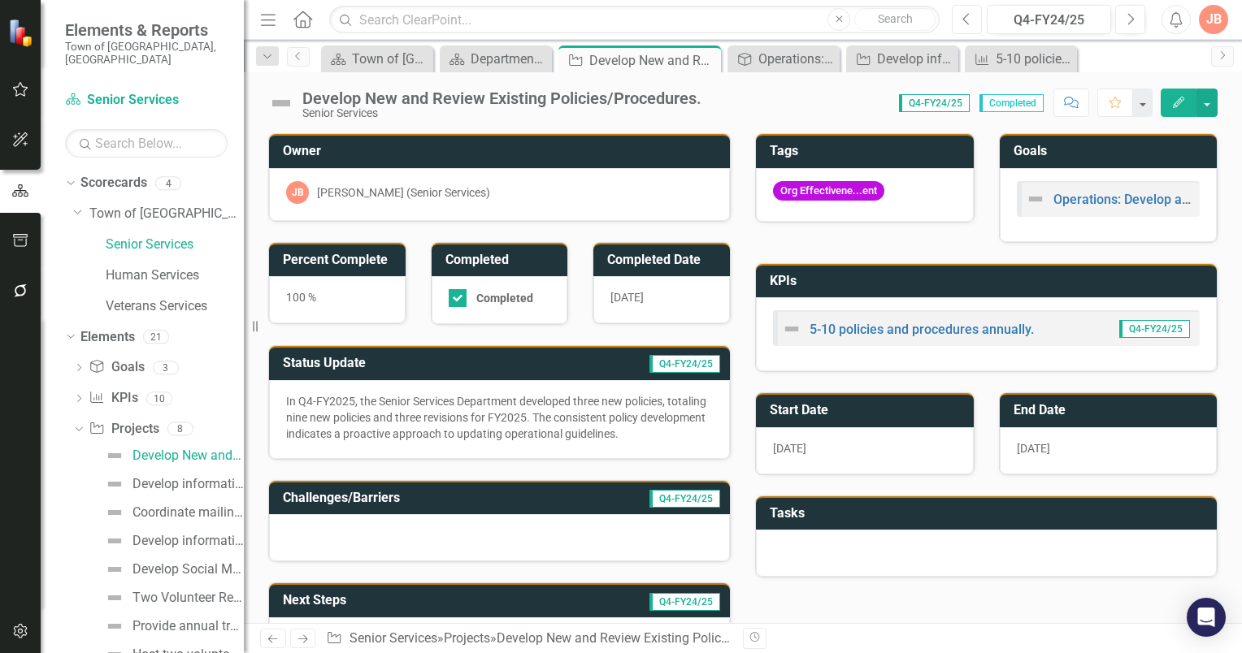
click at [969, 23] on icon "Previous" at bounding box center [966, 19] width 9 height 15
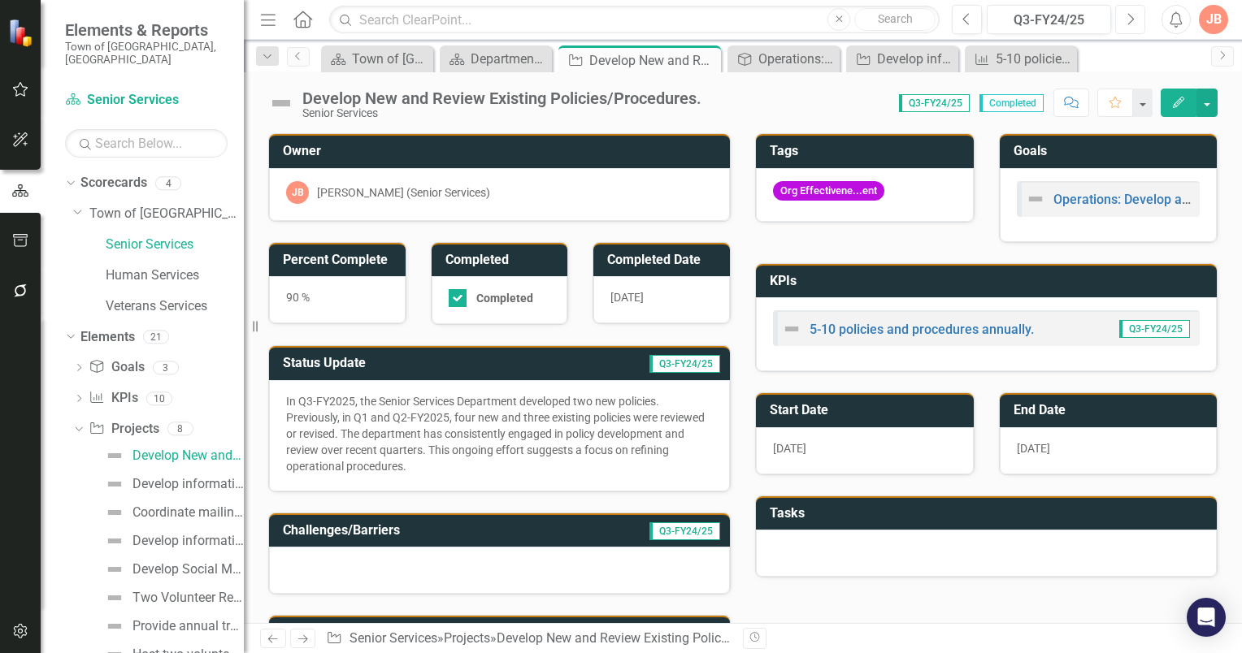
click at [1132, 19] on icon "Next" at bounding box center [1129, 19] width 9 height 15
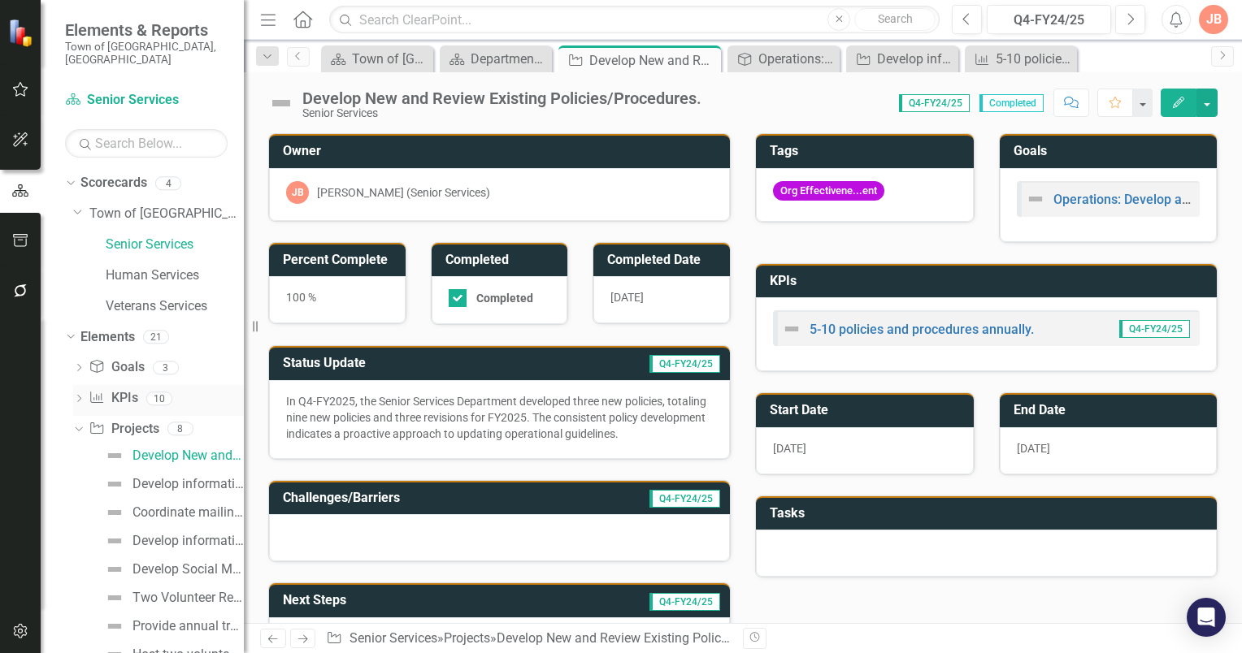
click at [79, 395] on icon at bounding box center [79, 398] width 4 height 7
click at [154, 418] on div "5-10 policies and procedures annually." at bounding box center [179, 425] width 129 height 15
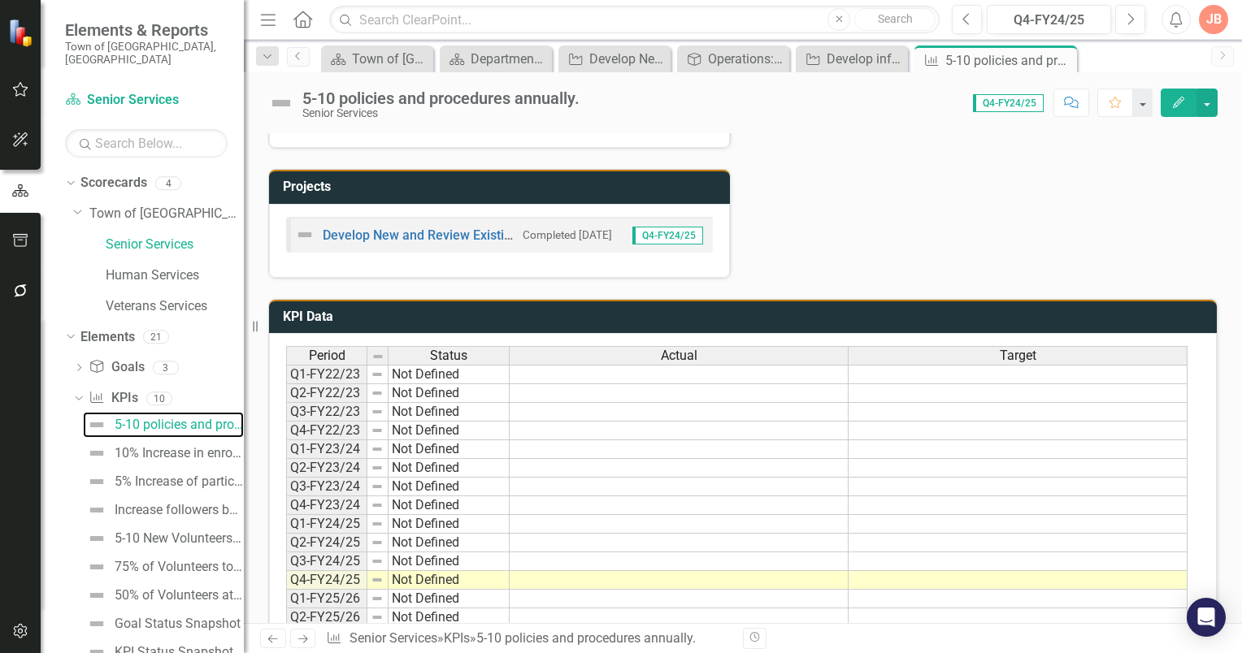
scroll to position [707, 0]
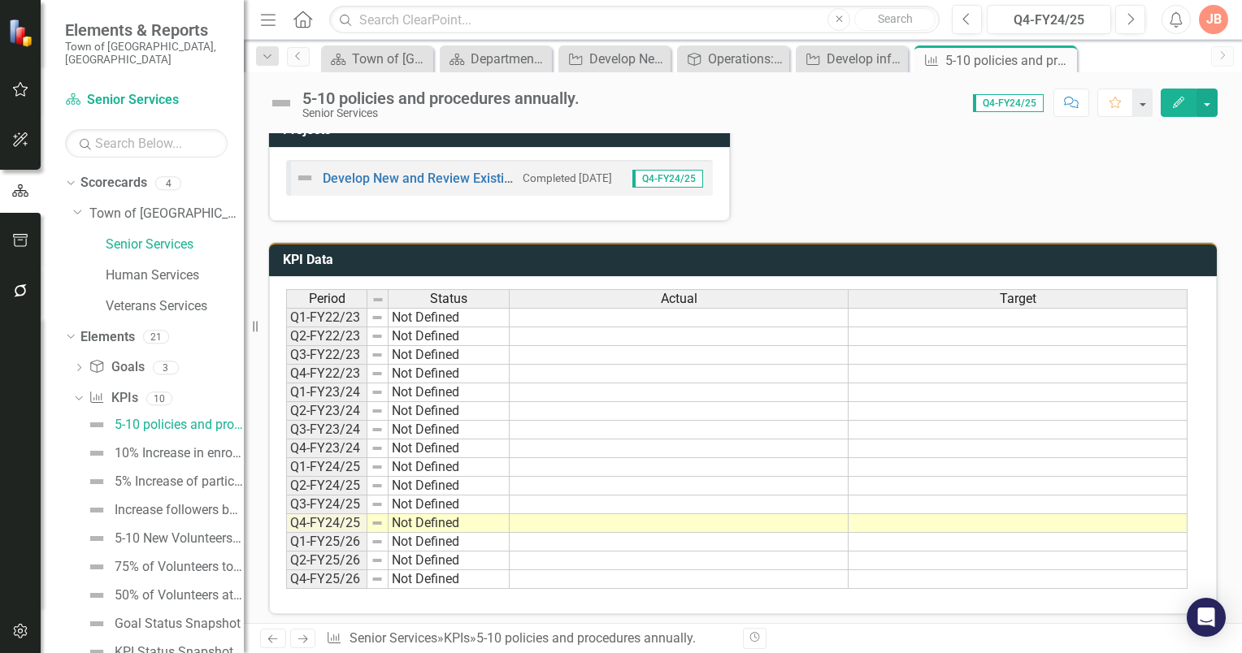
click at [602, 309] on td at bounding box center [678, 318] width 339 height 20
click at [328, 514] on td "Q4-FY24/25" at bounding box center [326, 523] width 81 height 19
click at [293, 514] on td "Q4-FY24/25" at bounding box center [326, 523] width 81 height 19
click at [296, 514] on td "Q4-FY24/25" at bounding box center [326, 523] width 81 height 19
click at [417, 514] on td "Not Defined" at bounding box center [448, 523] width 121 height 19
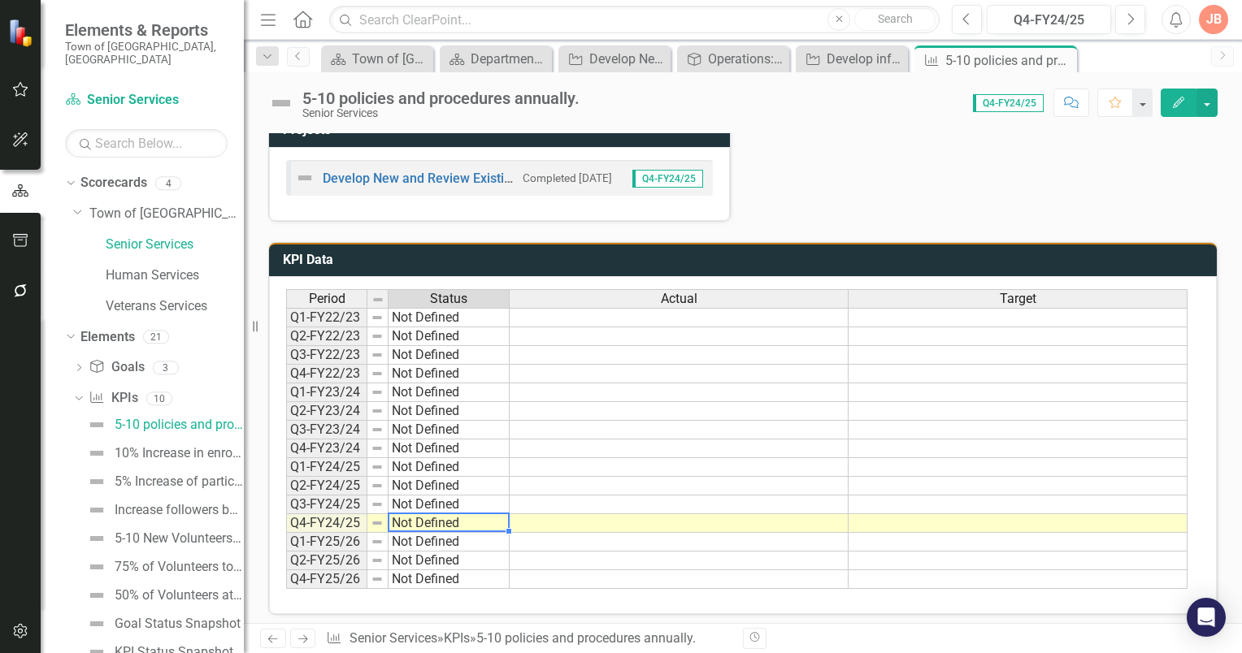
click at [417, 514] on td "Not Defined" at bounding box center [448, 523] width 121 height 19
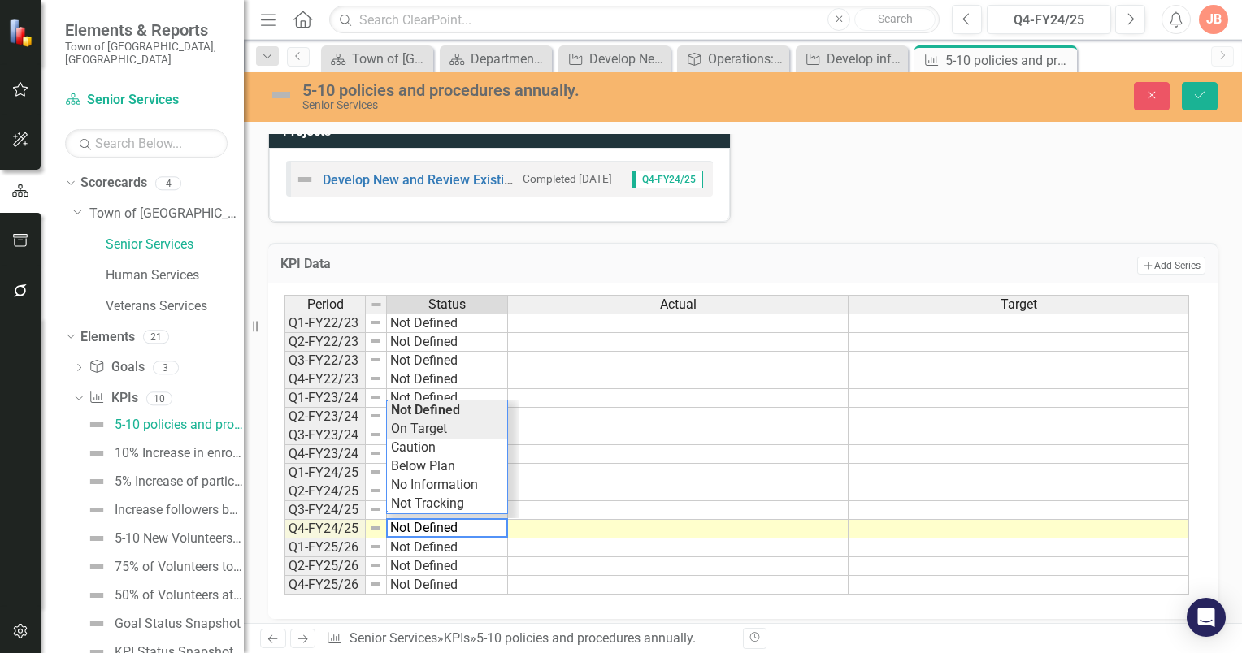
type textarea "On Target"
click at [435, 424] on div "Period Status Actual Target Q1-FY22/23 Not Defined Q2-FY22/23 Not Defined Q3-FY…" at bounding box center [736, 445] width 904 height 301
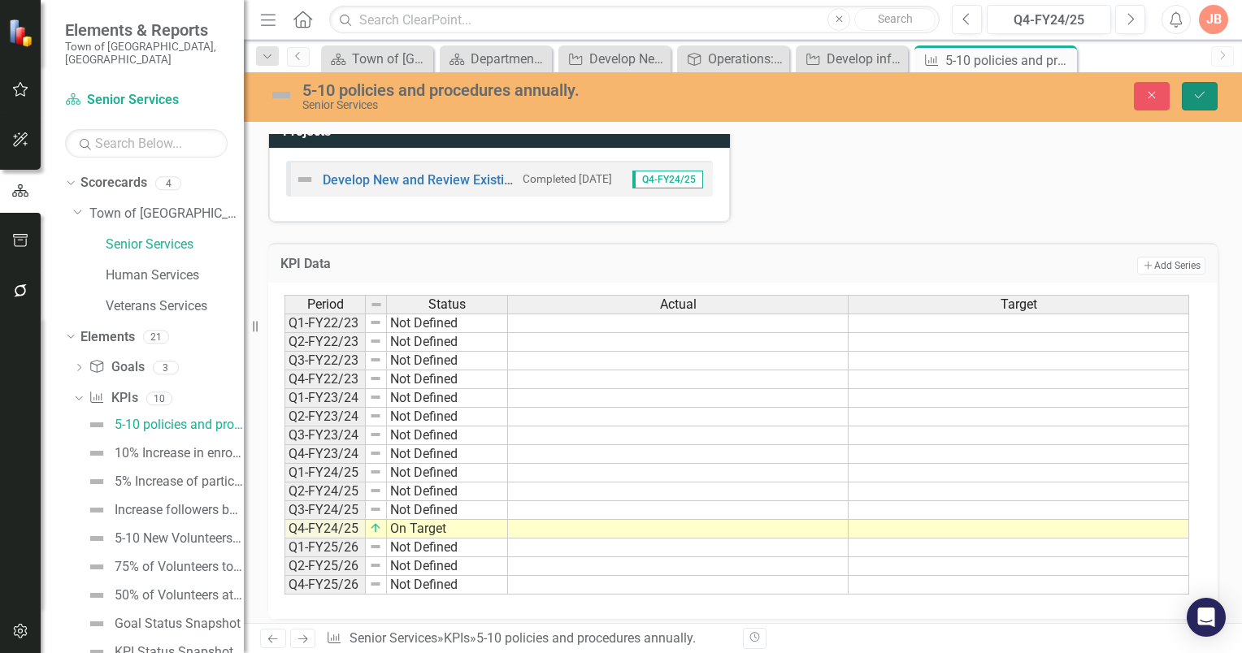
click at [1199, 88] on button "Save" at bounding box center [1199, 96] width 36 height 28
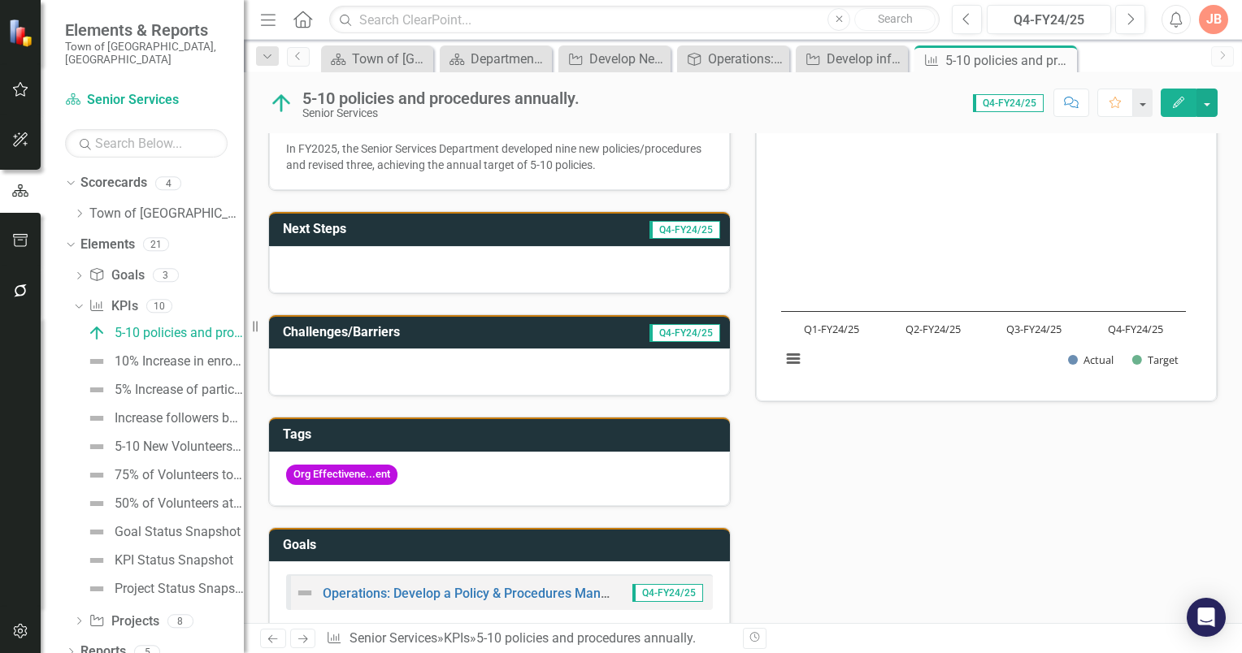
scroll to position [244, 0]
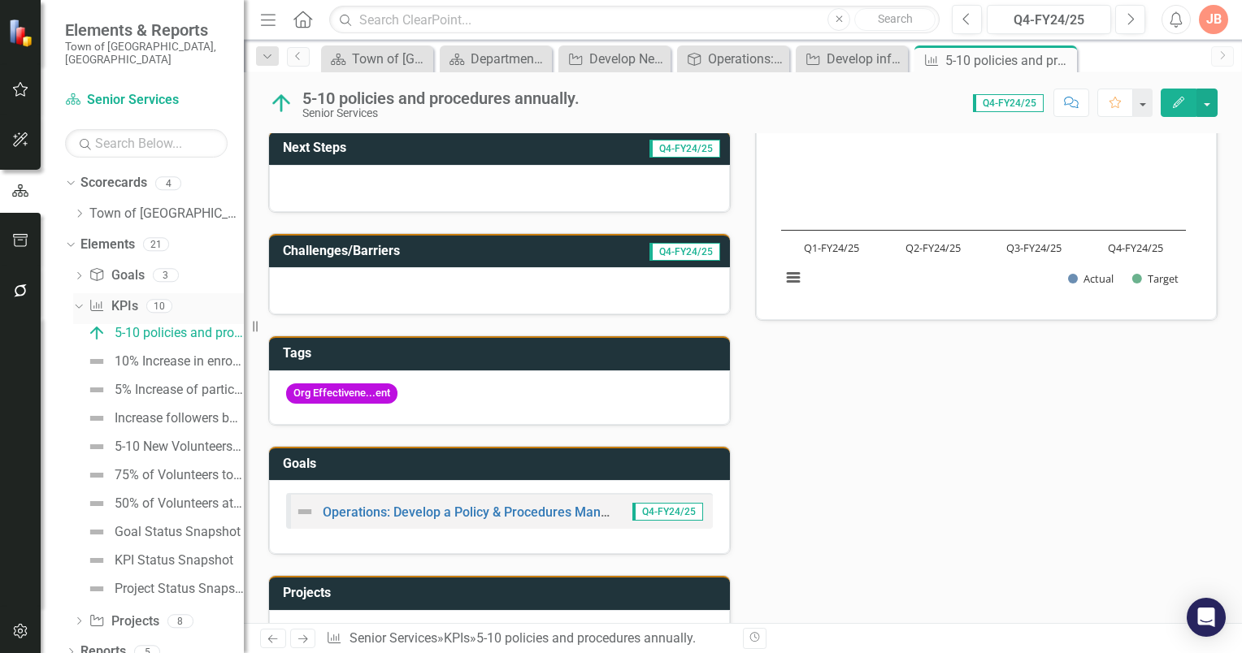
click at [77, 300] on icon "Dropdown" at bounding box center [76, 305] width 9 height 11
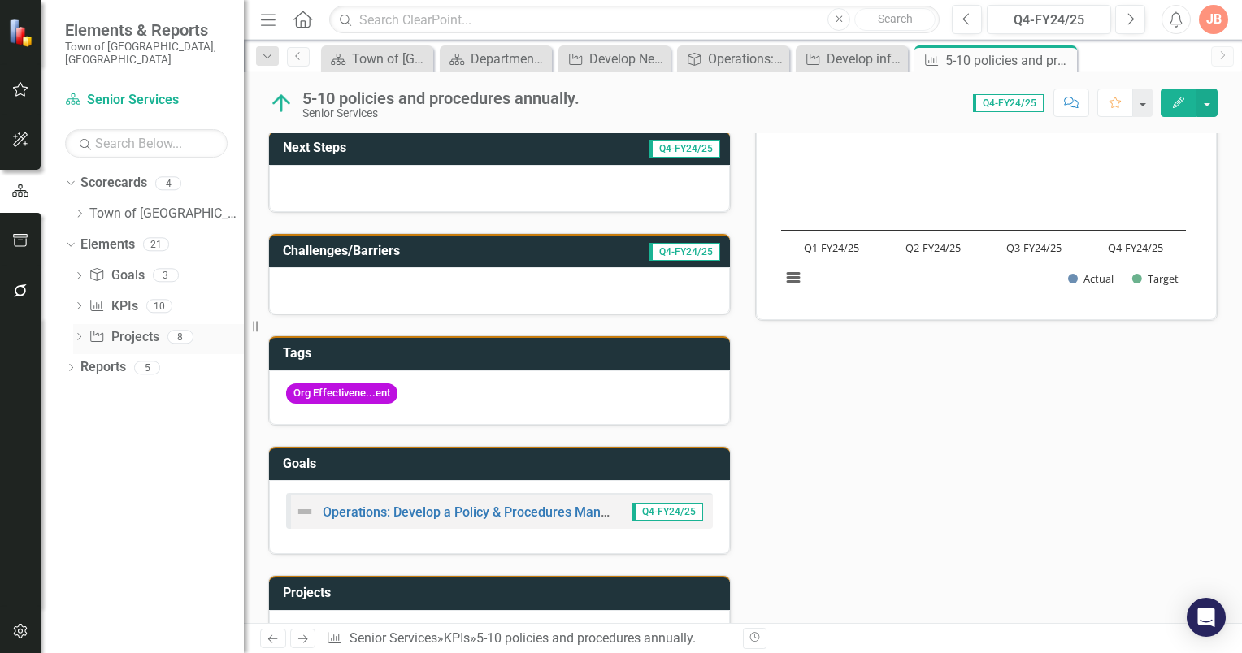
click at [81, 334] on icon "Dropdown" at bounding box center [78, 338] width 11 height 9
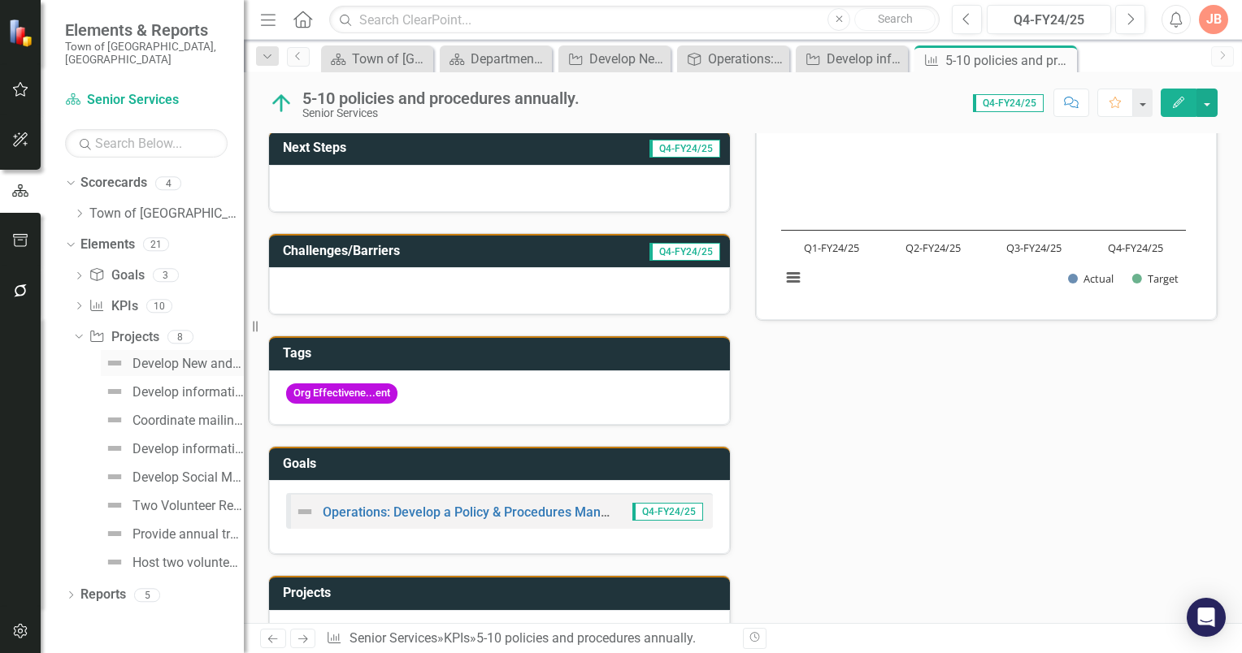
click at [169, 357] on div "Develop New and Review Existing Policies/Procedures." at bounding box center [187, 364] width 111 height 15
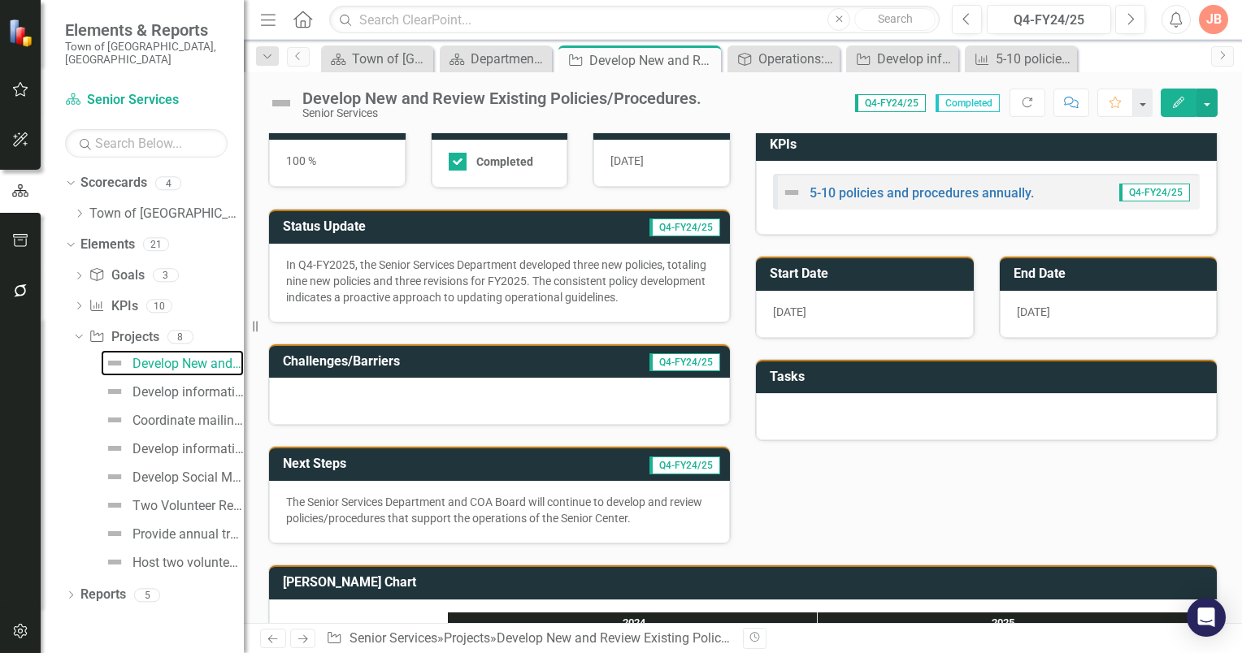
scroll to position [237, 0]
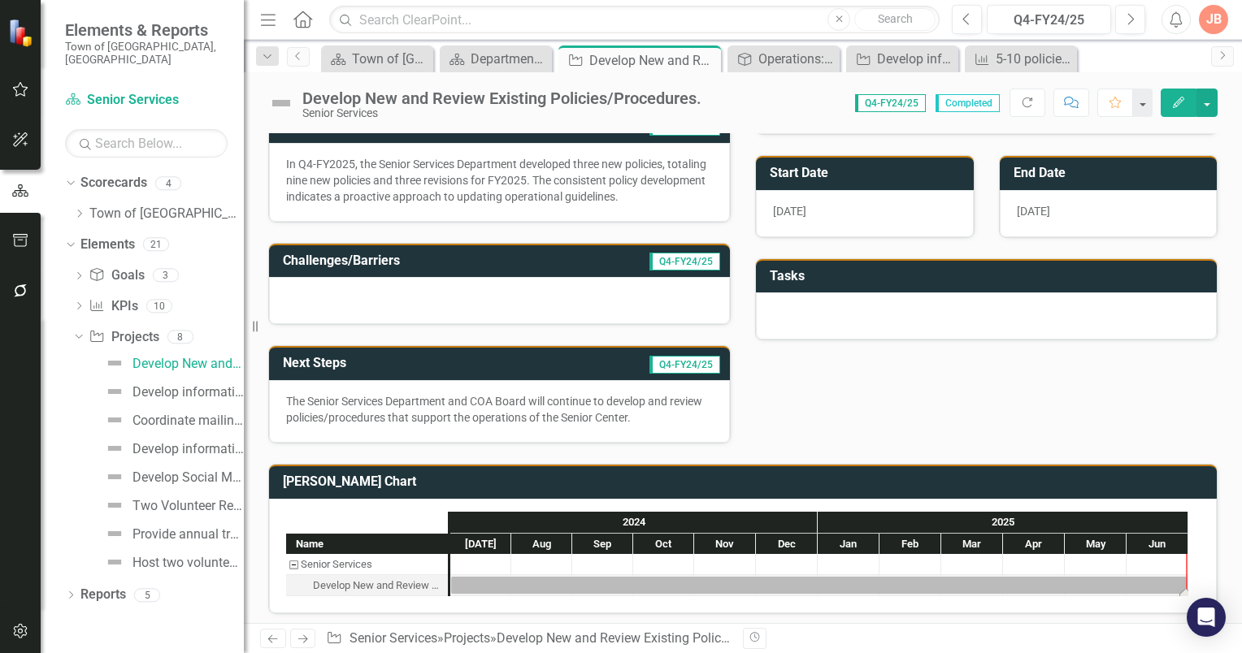
click at [615, 580] on div "Task: Start date: 2024-07-01 End date: 2025-06-30" at bounding box center [819, 585] width 736 height 17
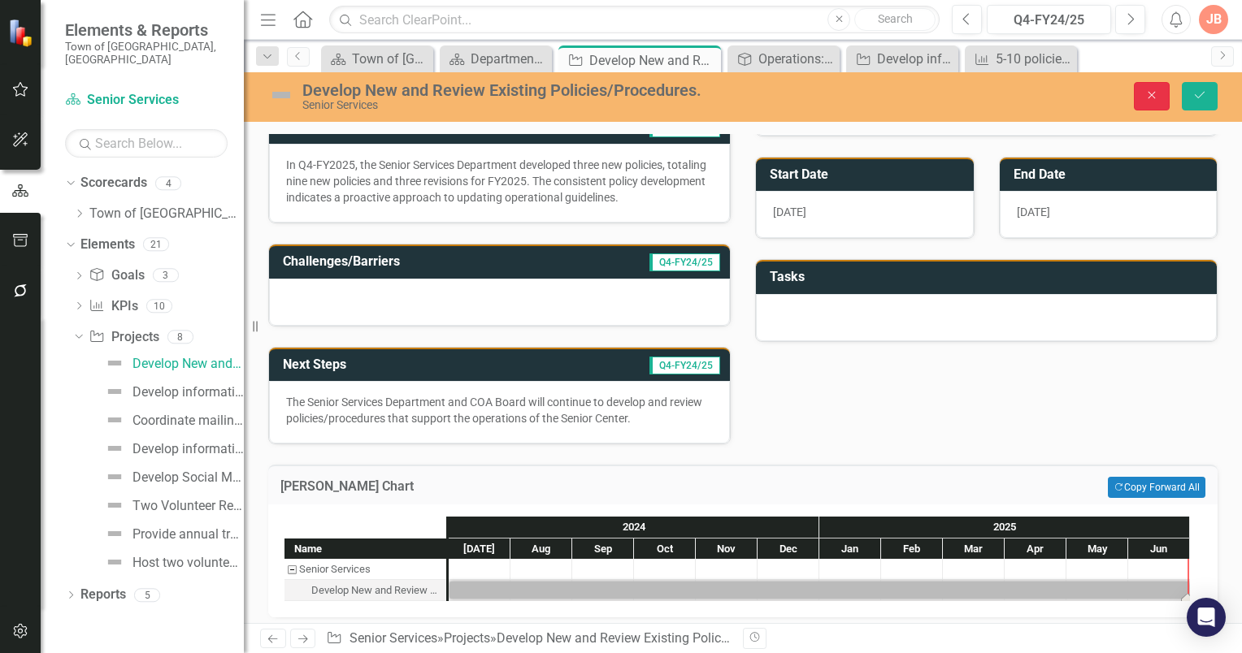
click at [1154, 95] on icon "Close" at bounding box center [1151, 94] width 15 height 11
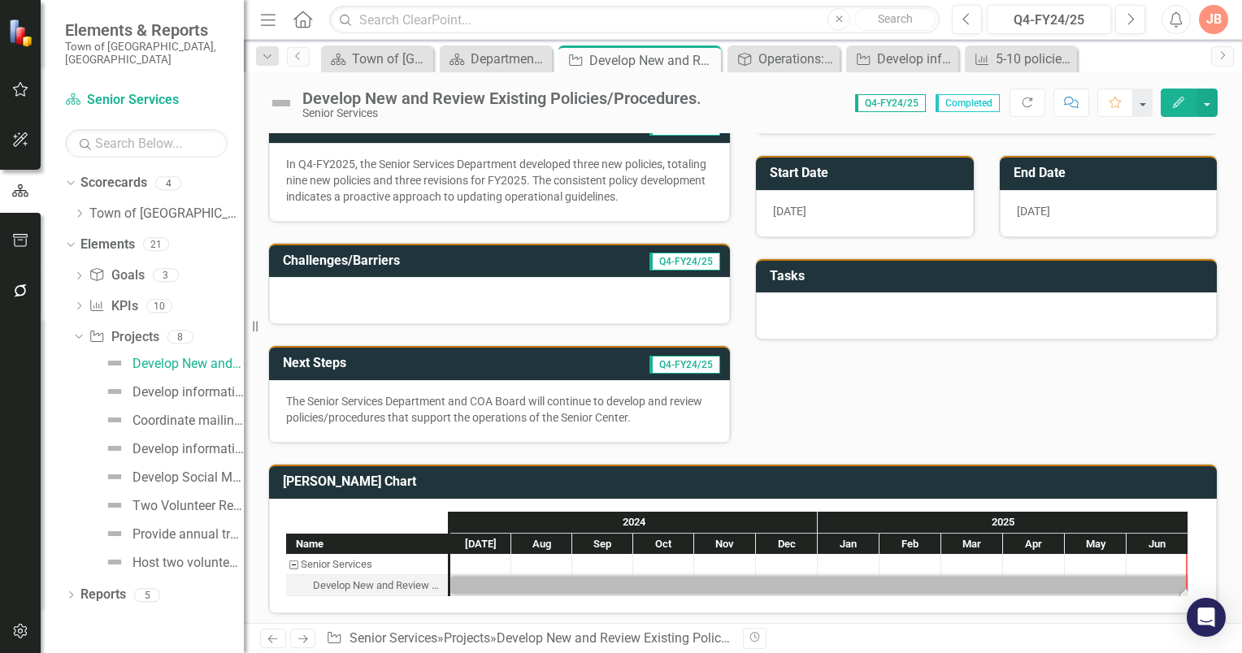
click at [1207, 23] on div "JB" at bounding box center [1212, 19] width 29 height 29
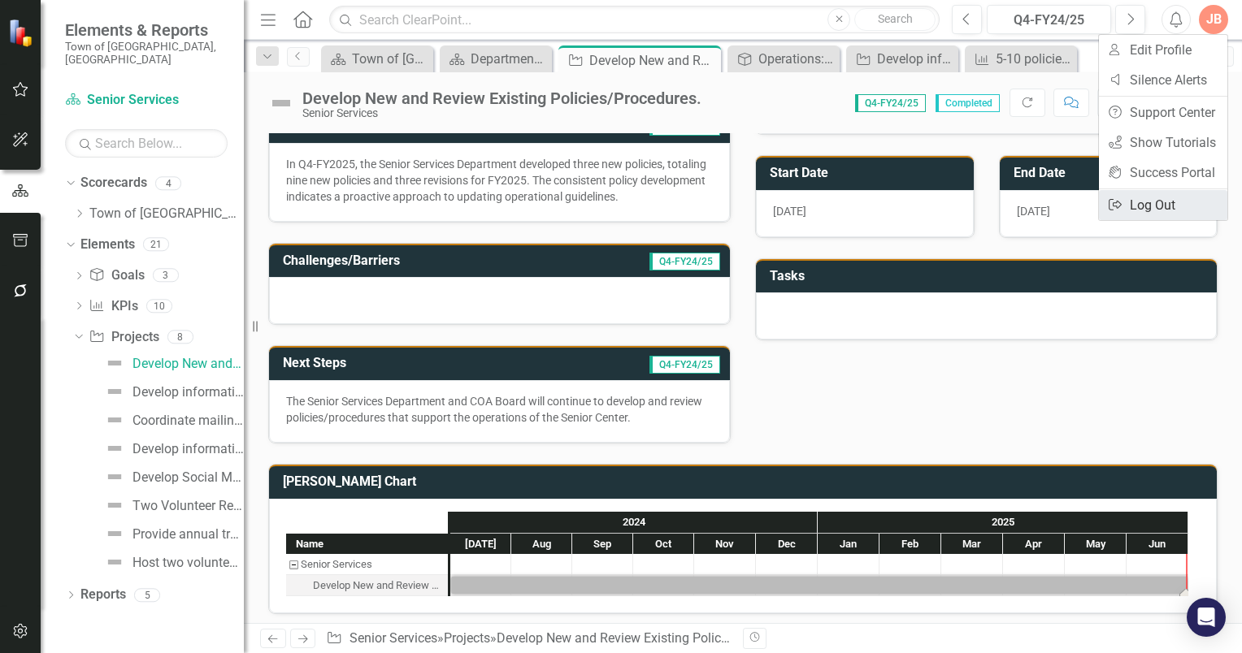
click at [1151, 203] on link "Logout Log Out" at bounding box center [1163, 205] width 128 height 30
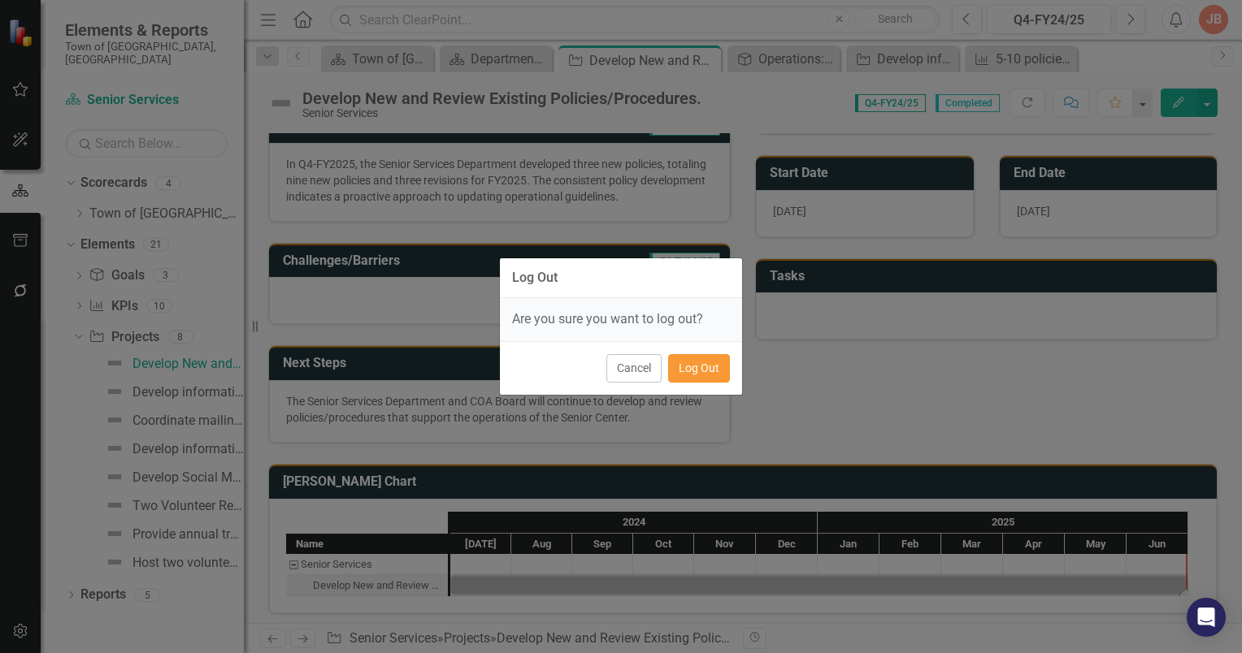
click at [695, 367] on button "Log Out" at bounding box center [699, 368] width 62 height 28
